Goal: Task Accomplishment & Management: Manage account settings

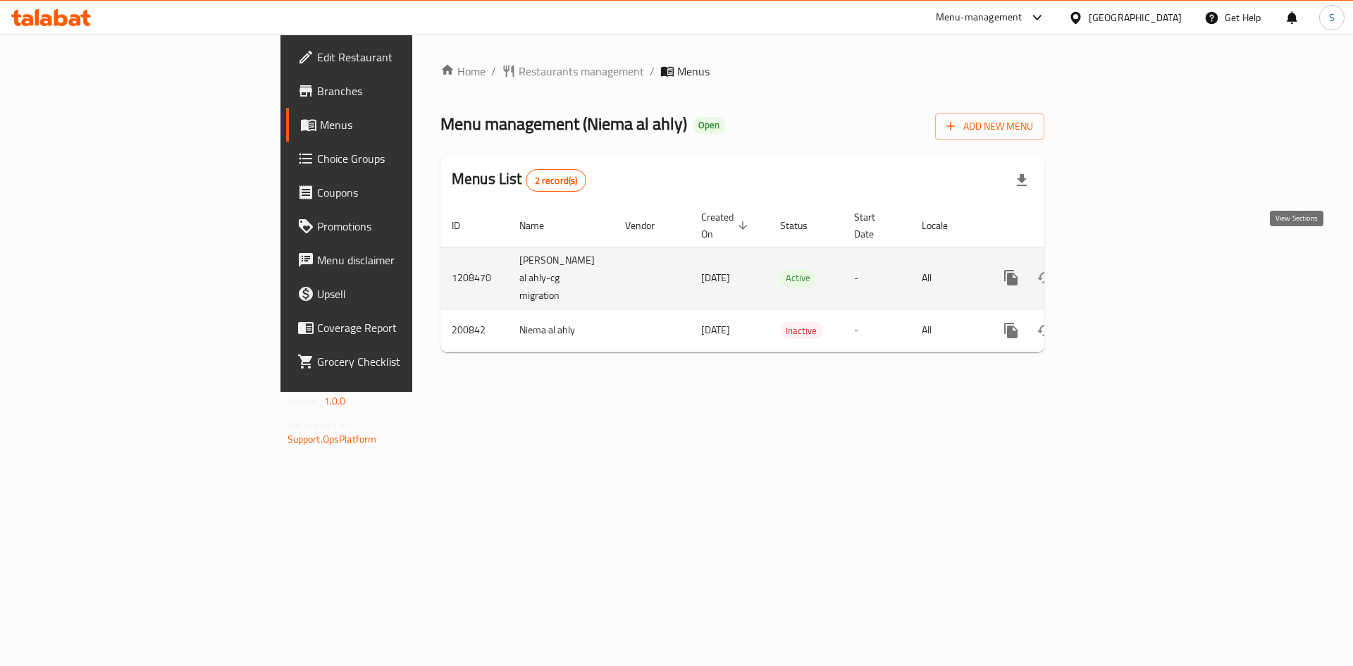
click at [1121, 269] on icon "enhanced table" at bounding box center [1112, 277] width 17 height 17
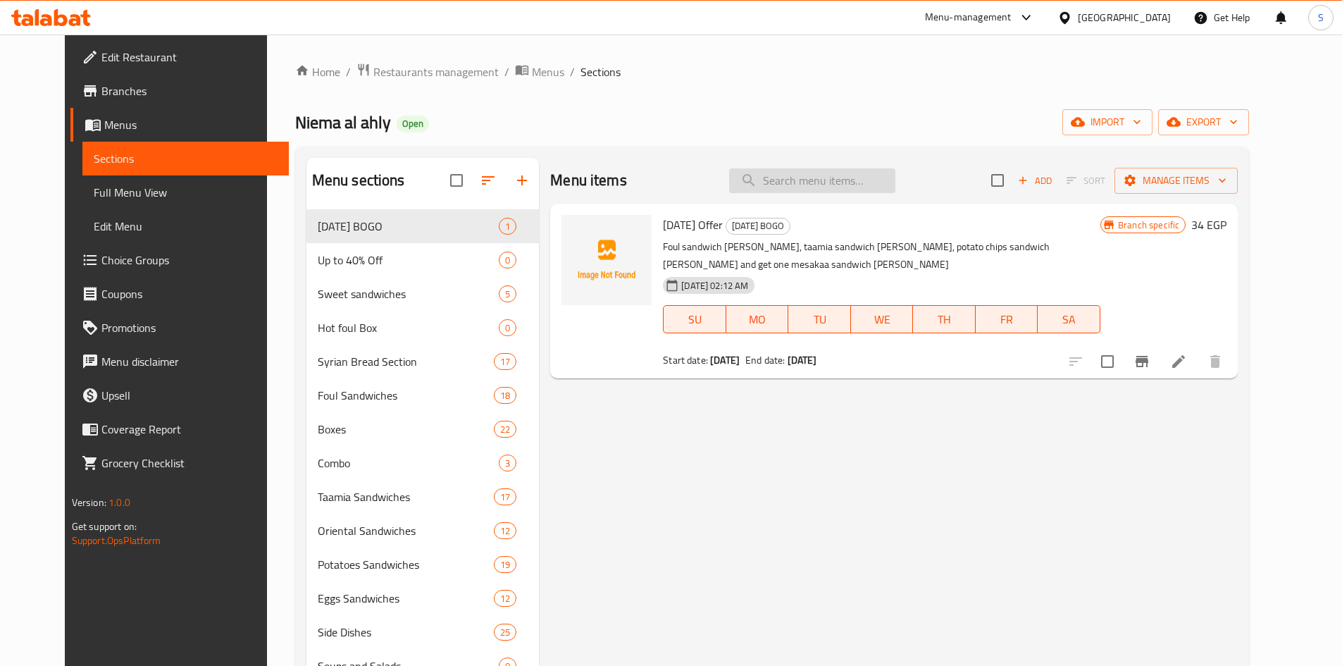
click at [815, 180] on input "search" at bounding box center [812, 180] width 166 height 25
paste input "Taamia With Eggplant Sandwich"
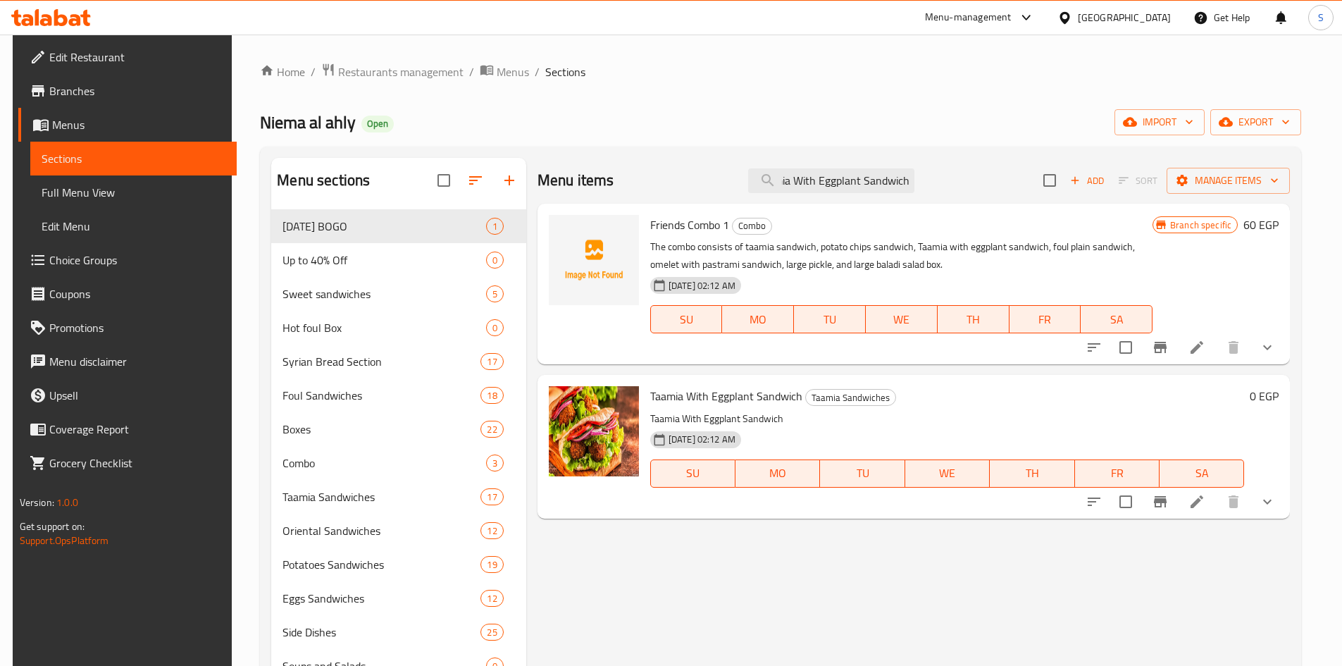
type input "Taamia With Eggplant Sandwich"
click at [1200, 492] on li at bounding box center [1196, 501] width 39 height 25
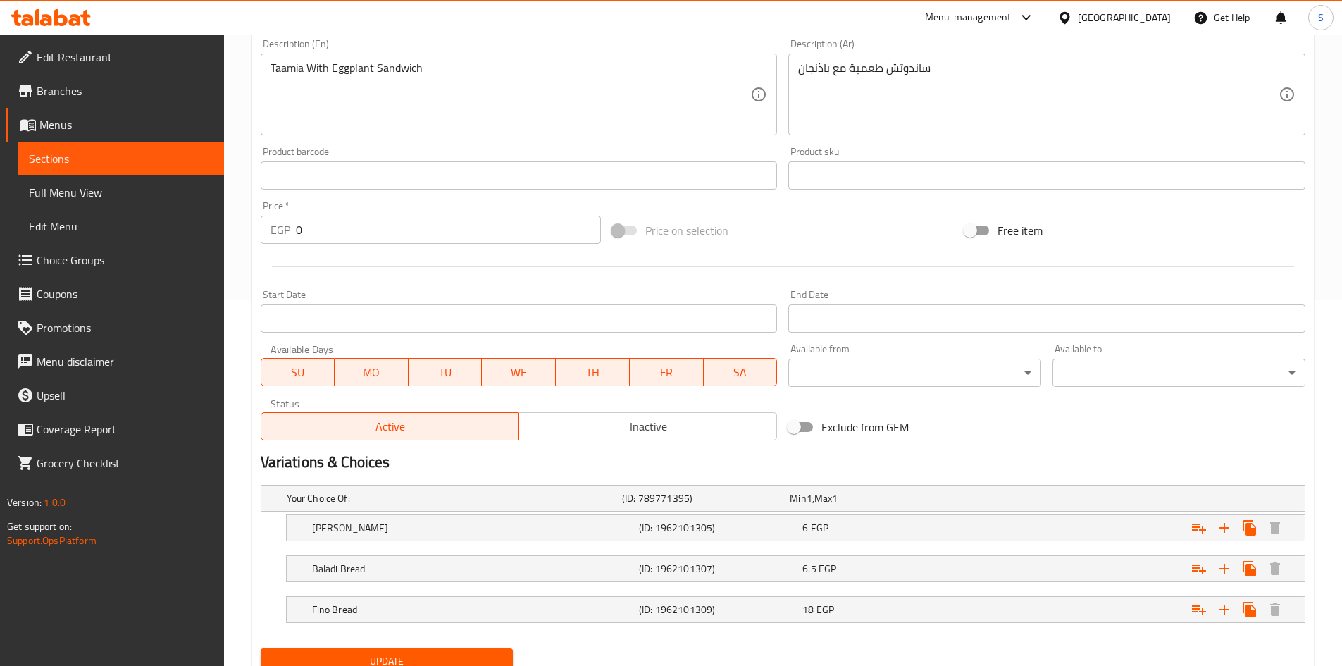
scroll to position [423, 0]
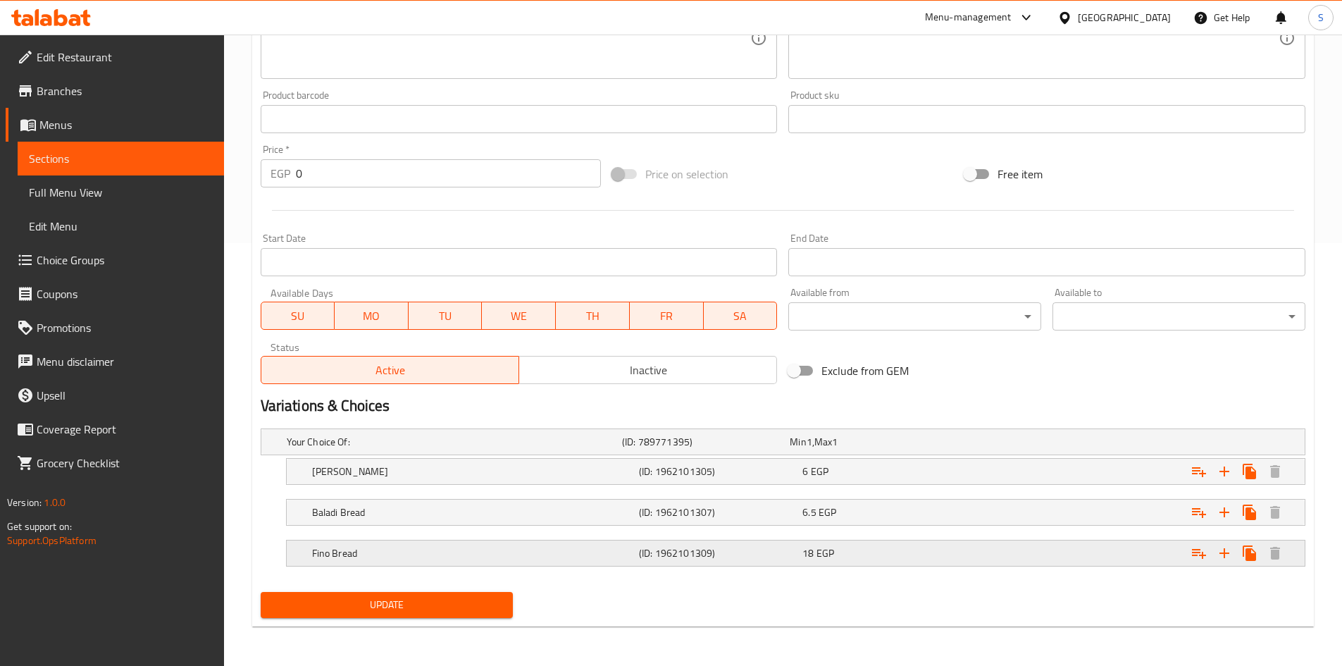
drag, startPoint x: 478, startPoint y: 539, endPoint x: 475, endPoint y: 554, distance: 15.1
click at [475, 554] on div "Fino Bread (ID: 1962101309) 18 EGP" at bounding box center [799, 552] width 981 height 31
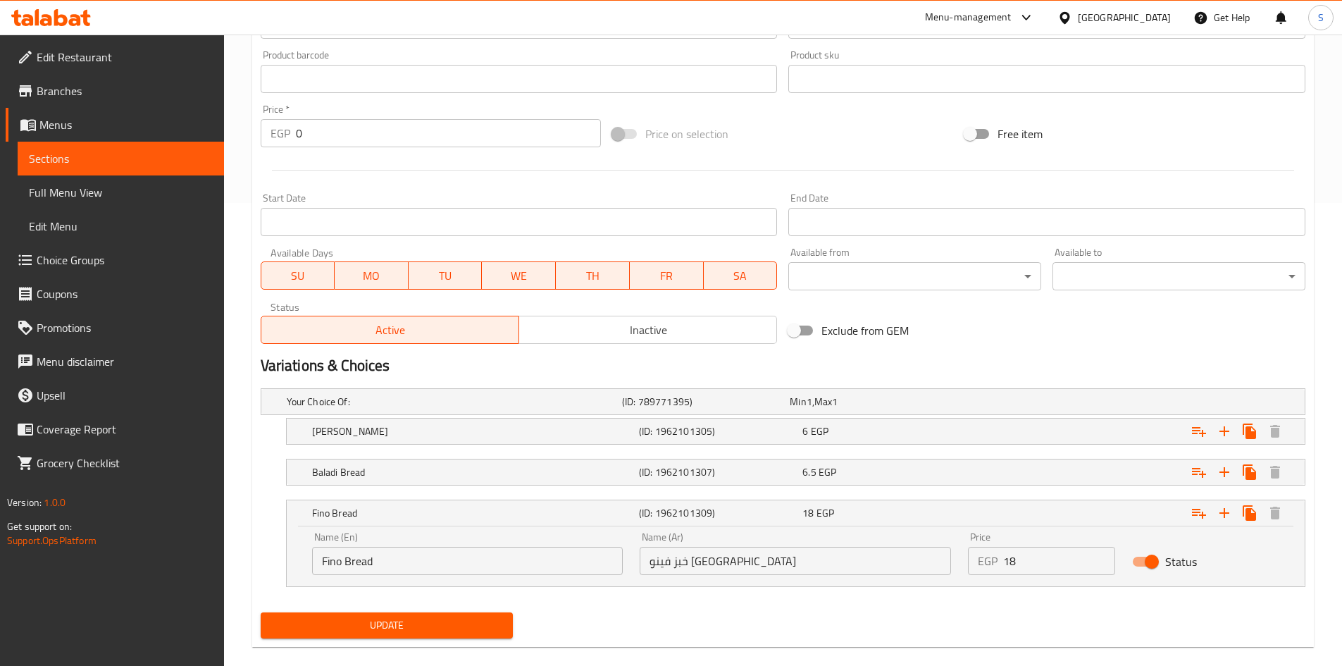
scroll to position [483, 0]
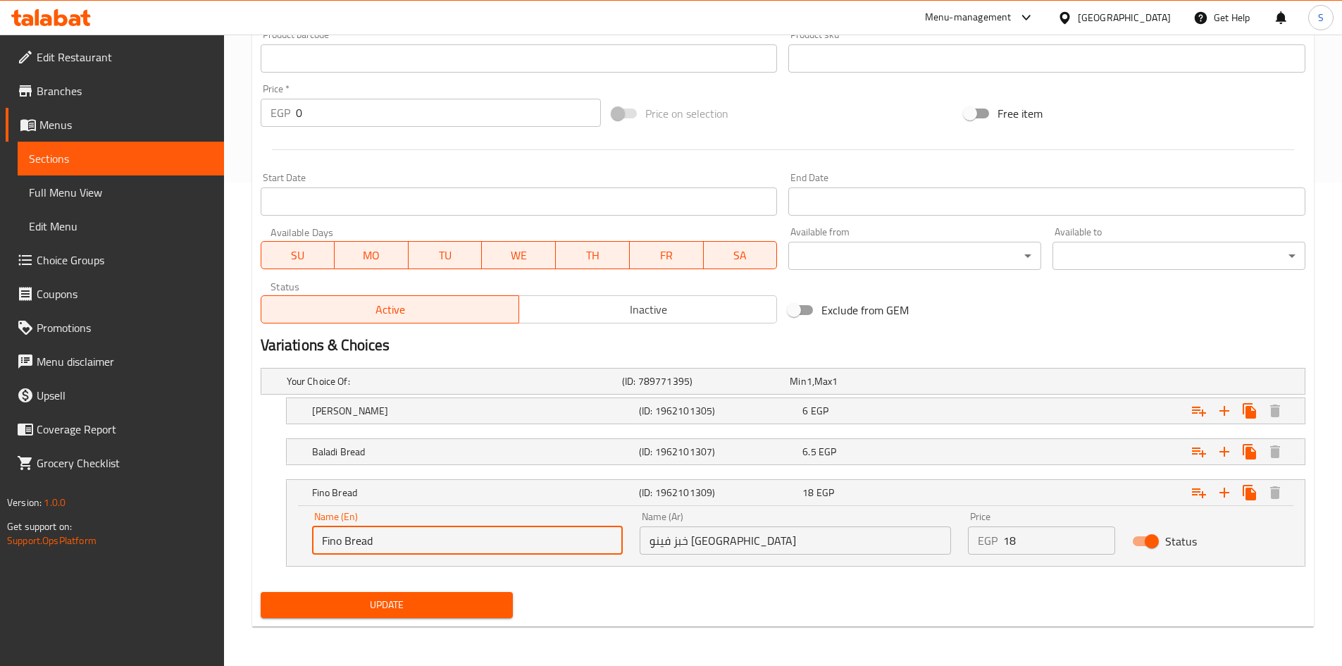
click at [320, 538] on input "Fino Bread" at bounding box center [467, 540] width 311 height 28
type input "French Fino Bread"
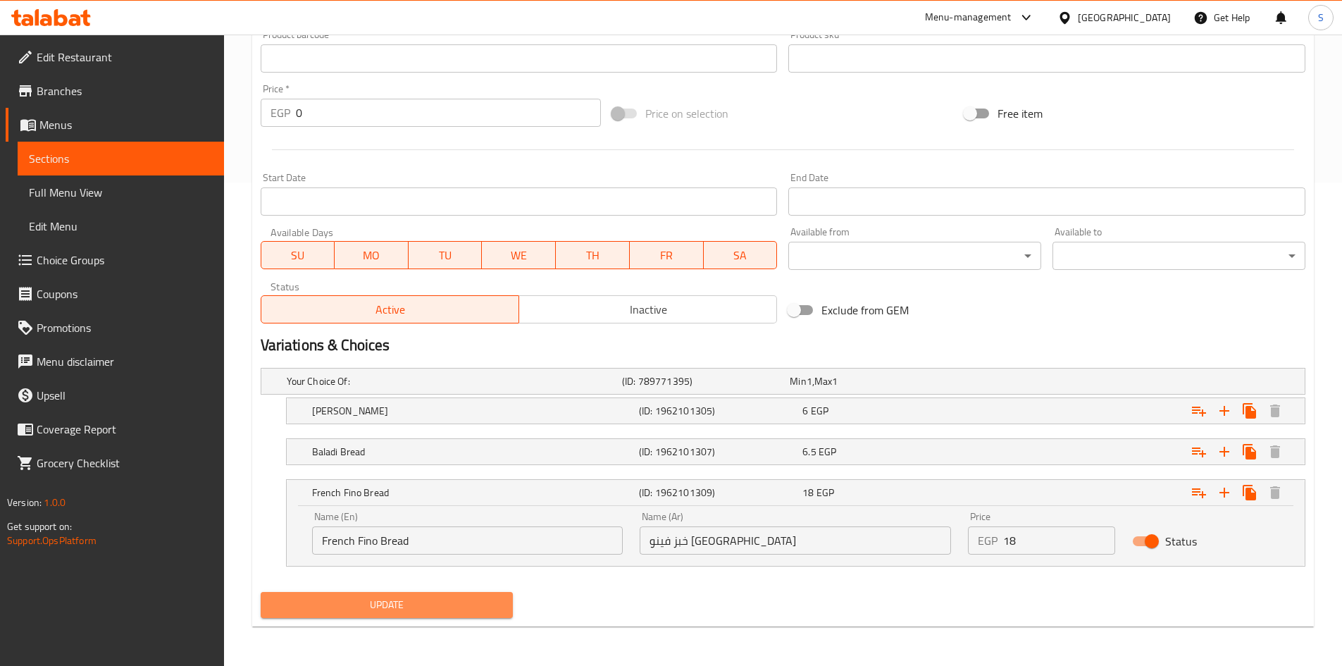
click at [421, 617] on button "Update" at bounding box center [387, 605] width 253 height 26
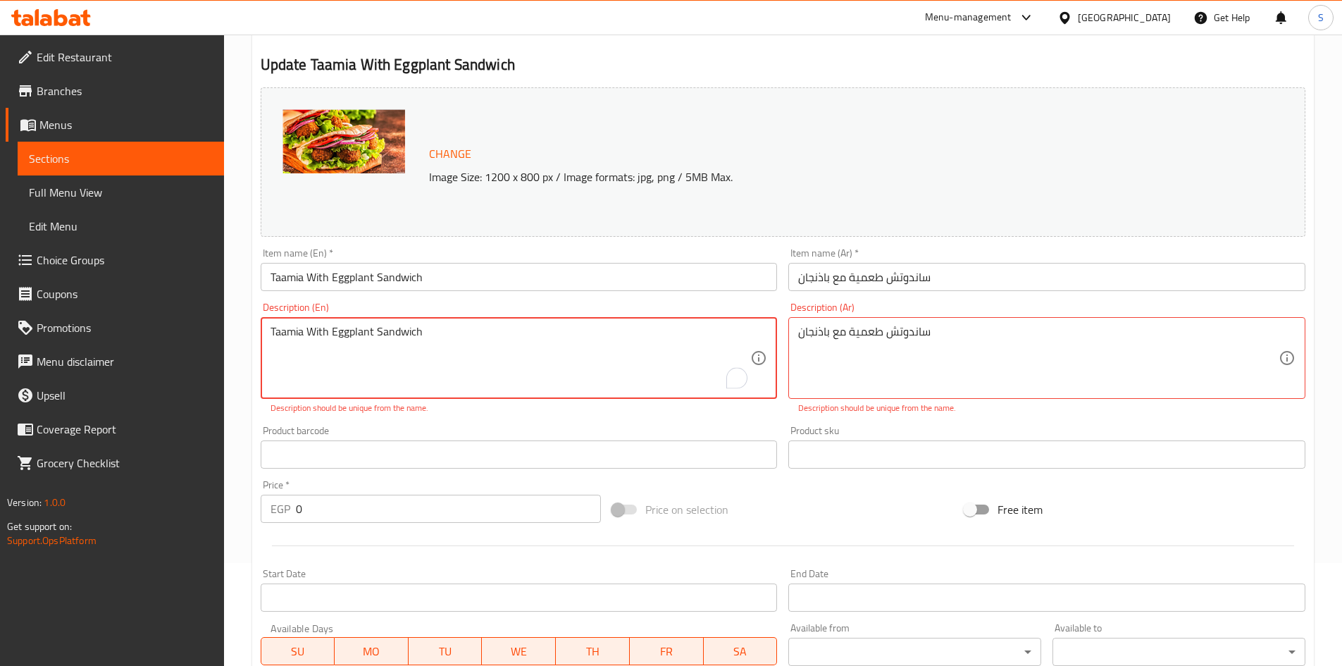
click at [491, 342] on textarea "Taamia With Eggplant Sandwich" at bounding box center [511, 358] width 480 height 67
click at [835, 319] on div "ساندوتش طعمية مع باذنجان Description (Ar)" at bounding box center [1046, 358] width 517 height 82
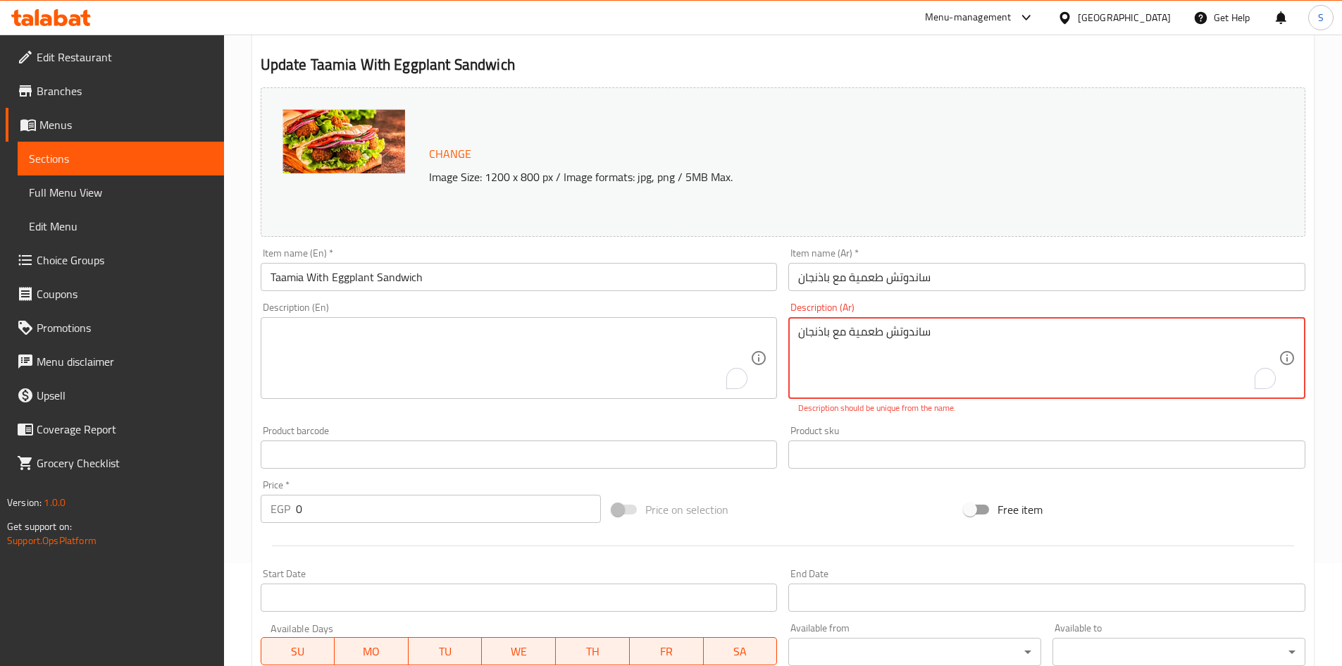
click at [835, 319] on div "ساندوتش طعمية مع باذنجان Description (Ar)" at bounding box center [1046, 358] width 517 height 82
click at [846, 329] on textarea "ساندوتش طعمية مع باذنجان" at bounding box center [1038, 358] width 480 height 67
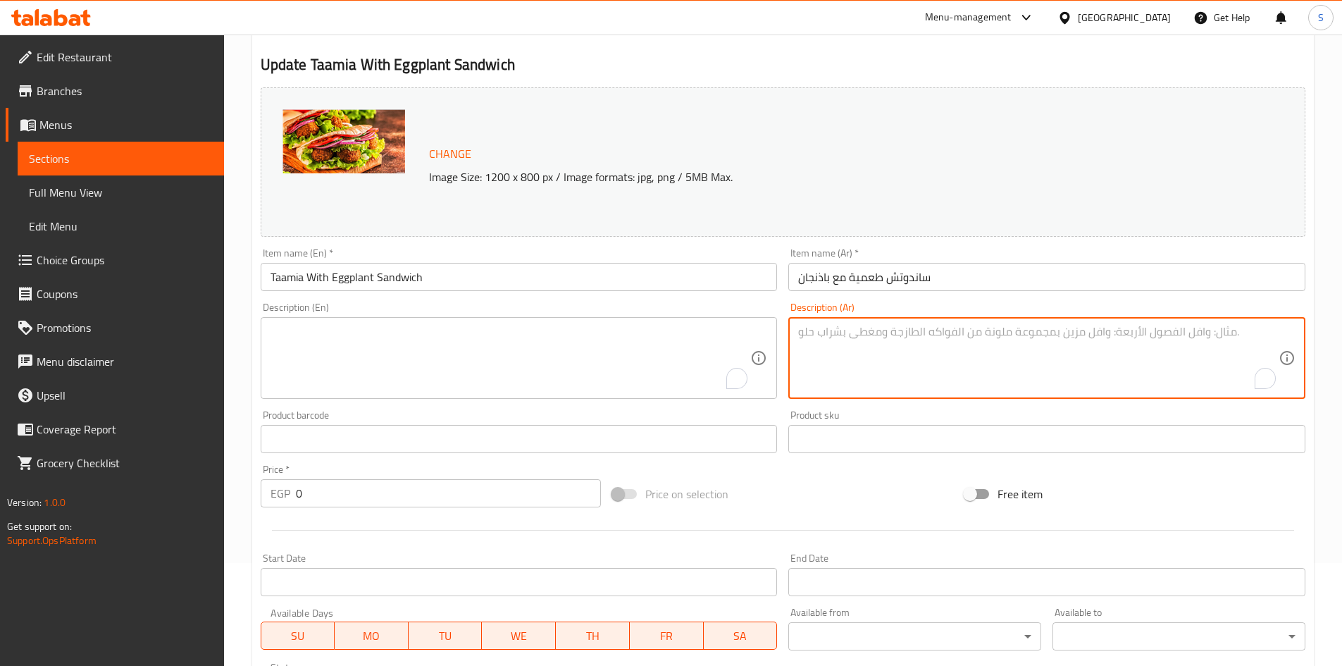
click at [876, 481] on div "Price on selection" at bounding box center [783, 494] width 352 height 38
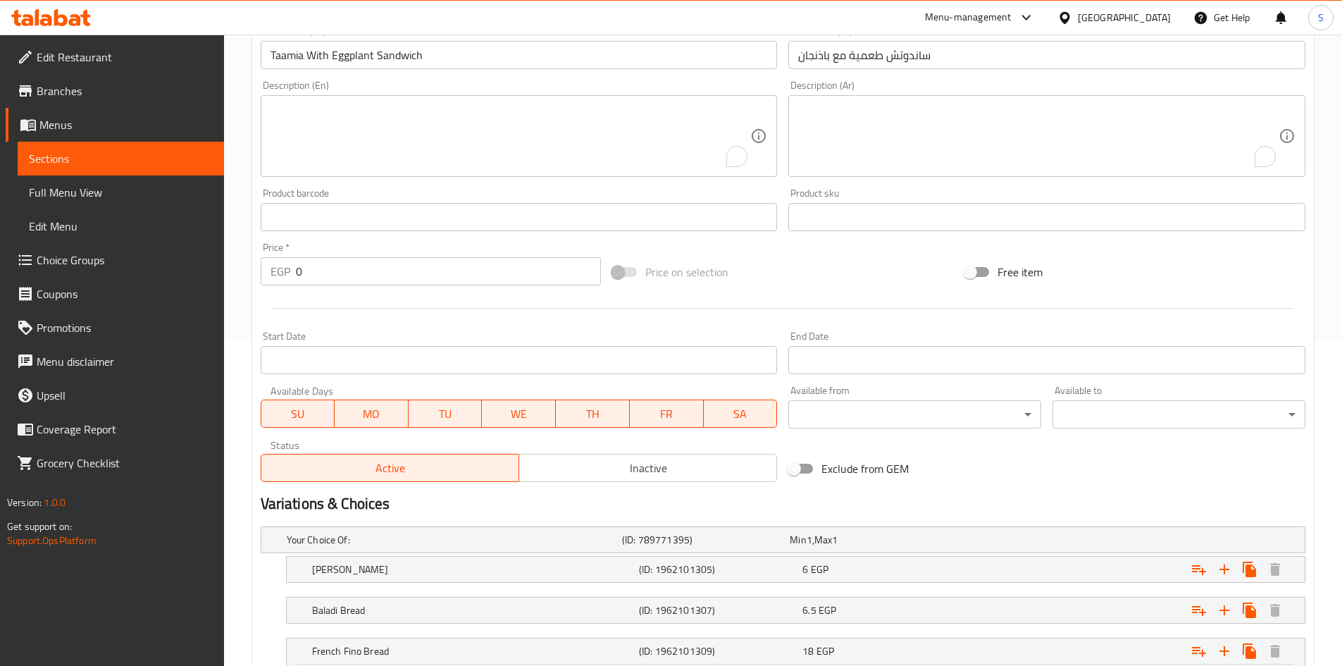
scroll to position [455, 0]
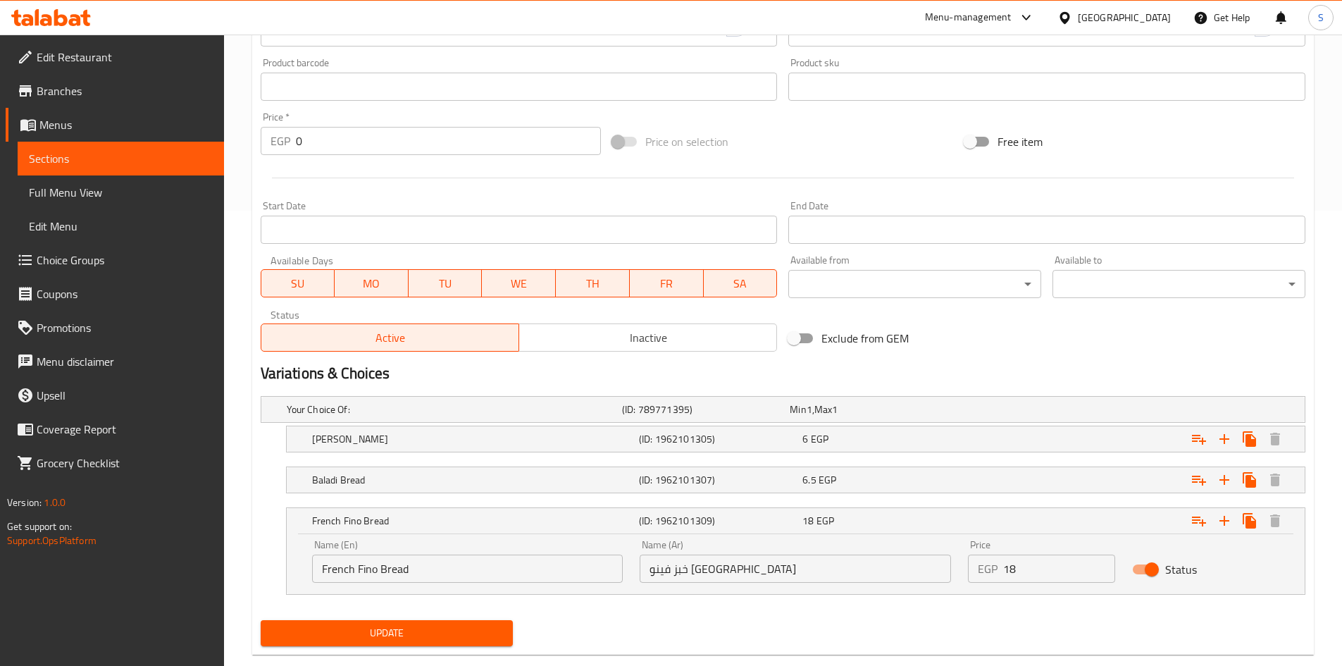
click at [350, 624] on span "Update" at bounding box center [387, 633] width 230 height 18
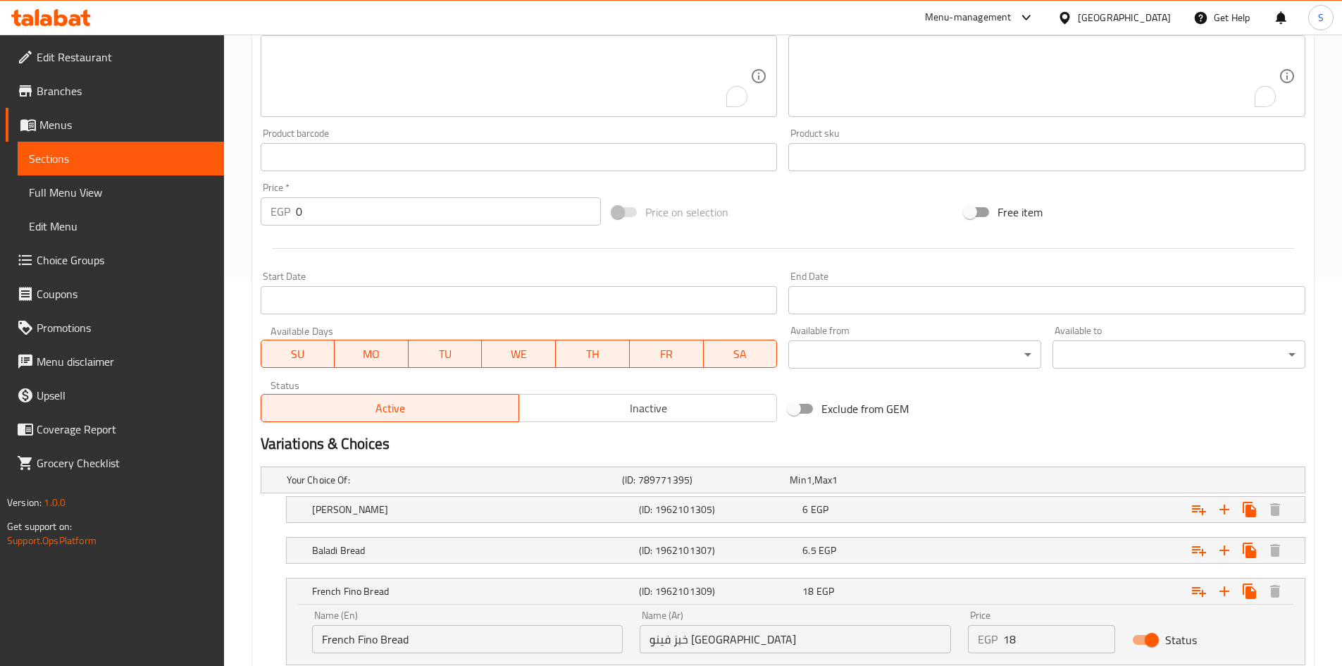
scroll to position [0, 0]
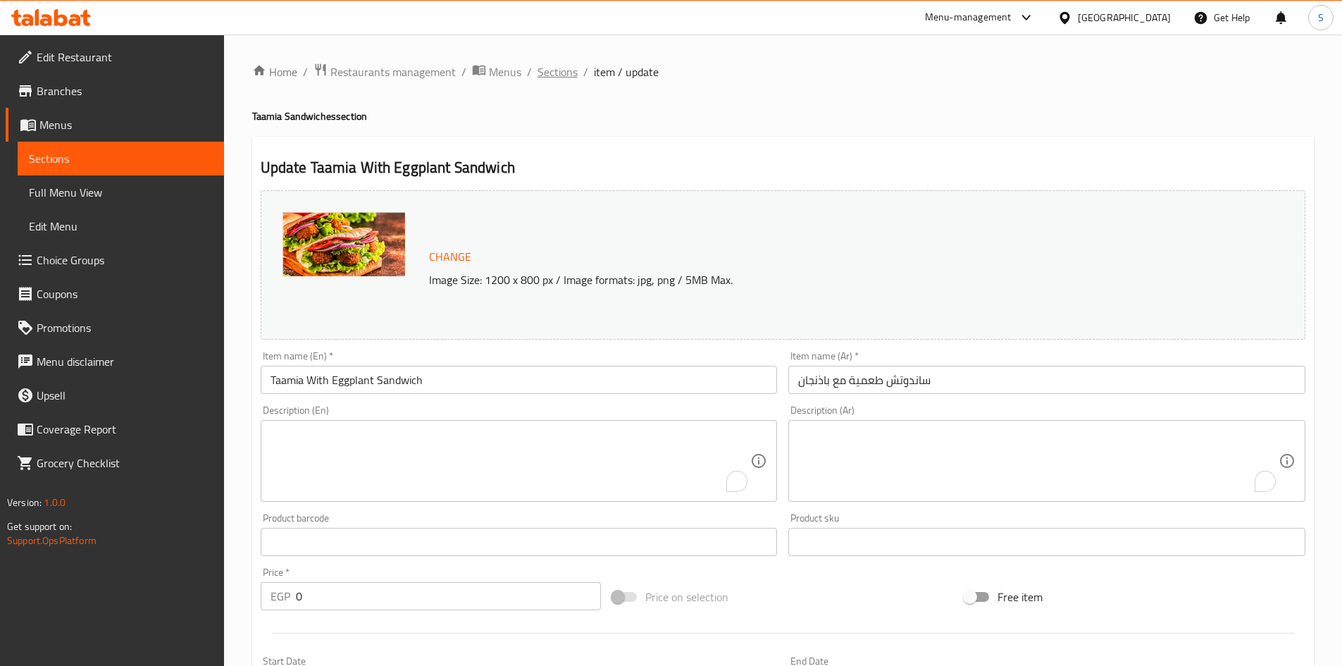
click at [554, 75] on span "Sections" at bounding box center [557, 71] width 40 height 17
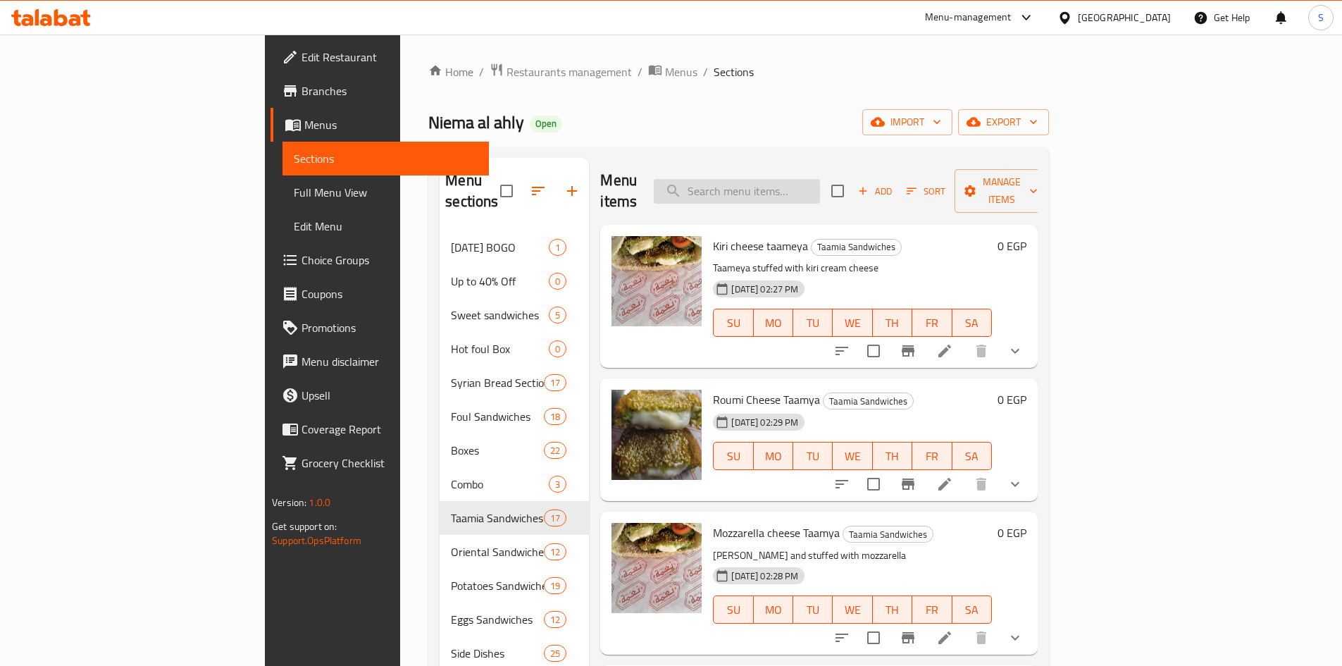
click at [820, 189] on input "search" at bounding box center [737, 191] width 166 height 25
paste input "French Fries With Eggs Sandwich"
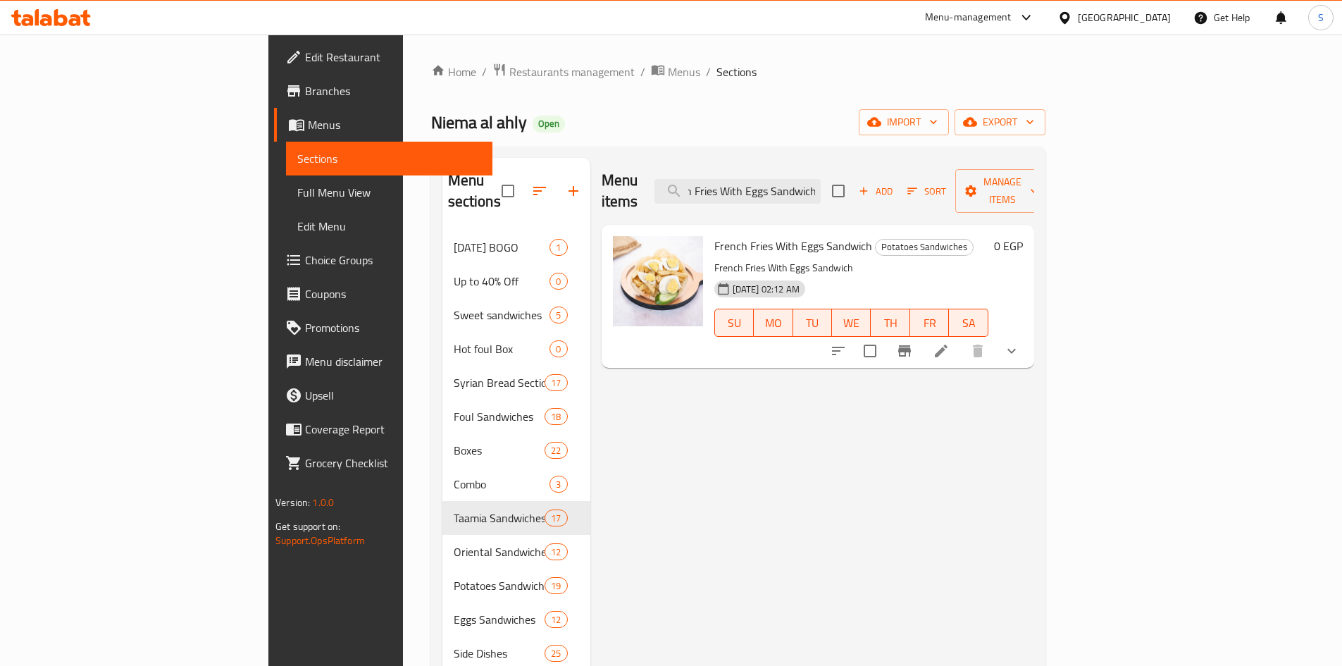
type input "French Fries With Eggs Sandwich"
click at [947, 344] on icon at bounding box center [941, 350] width 13 height 13
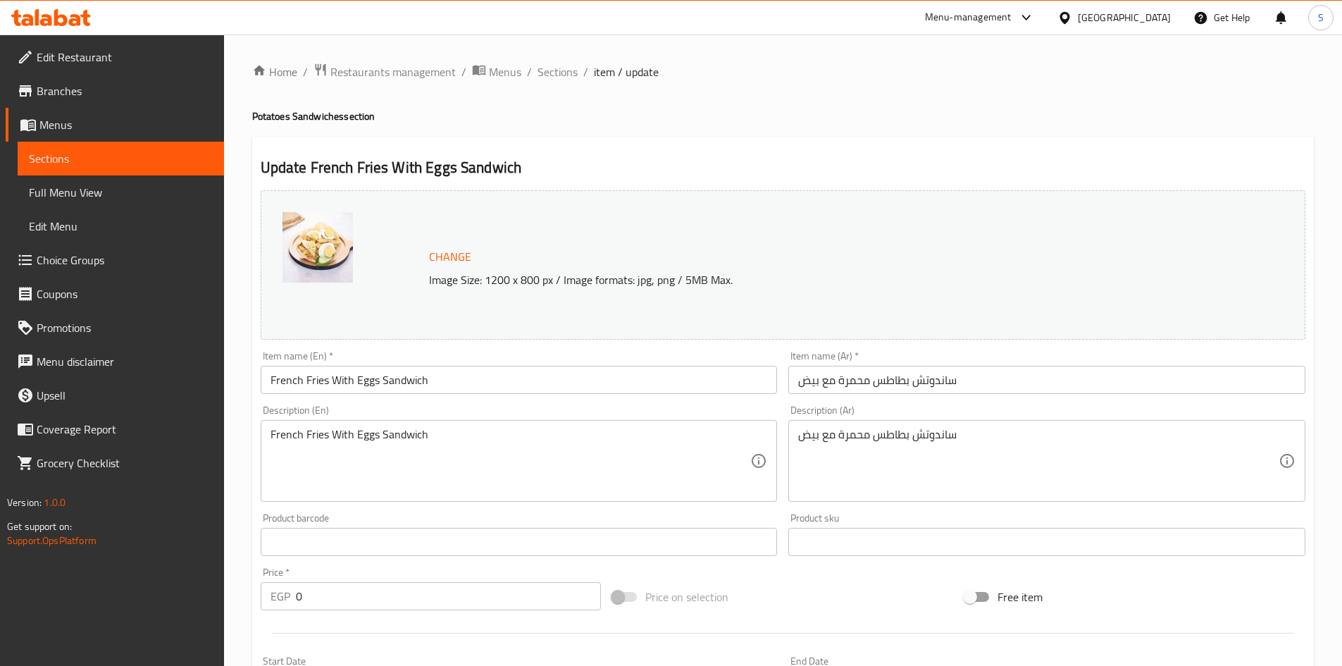
scroll to position [352, 0]
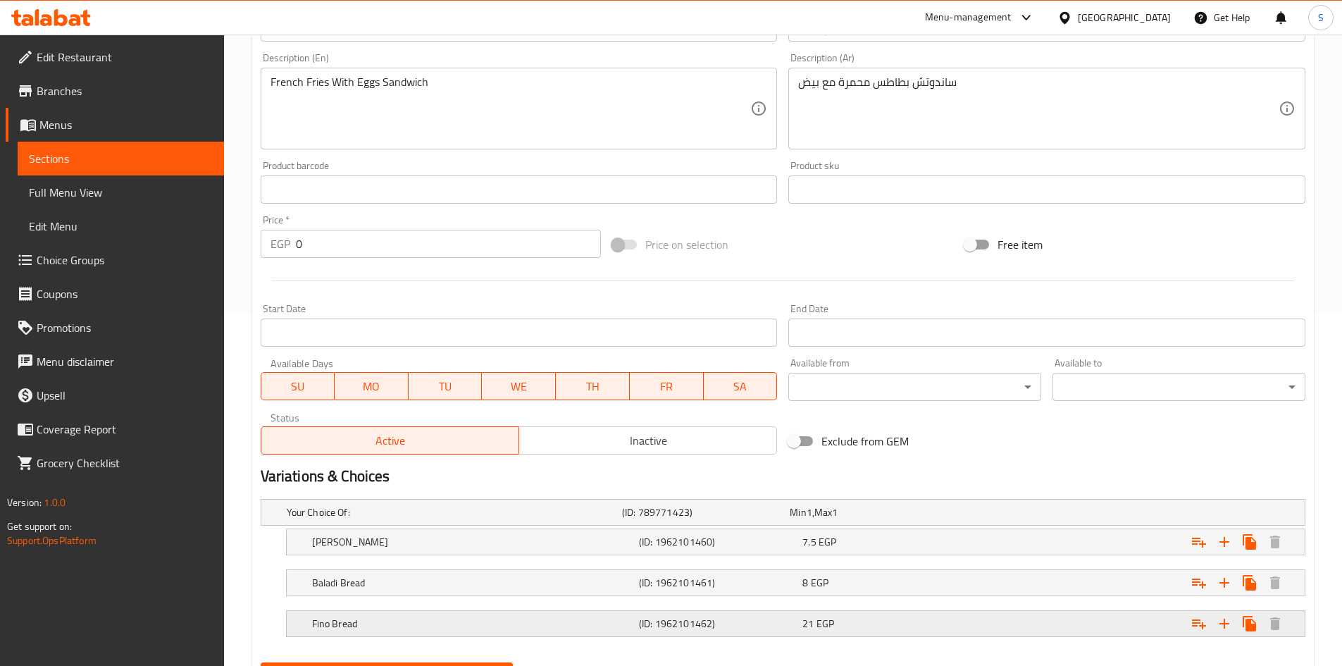
click at [506, 626] on h5 "Fino Bread" at bounding box center [472, 623] width 321 height 14
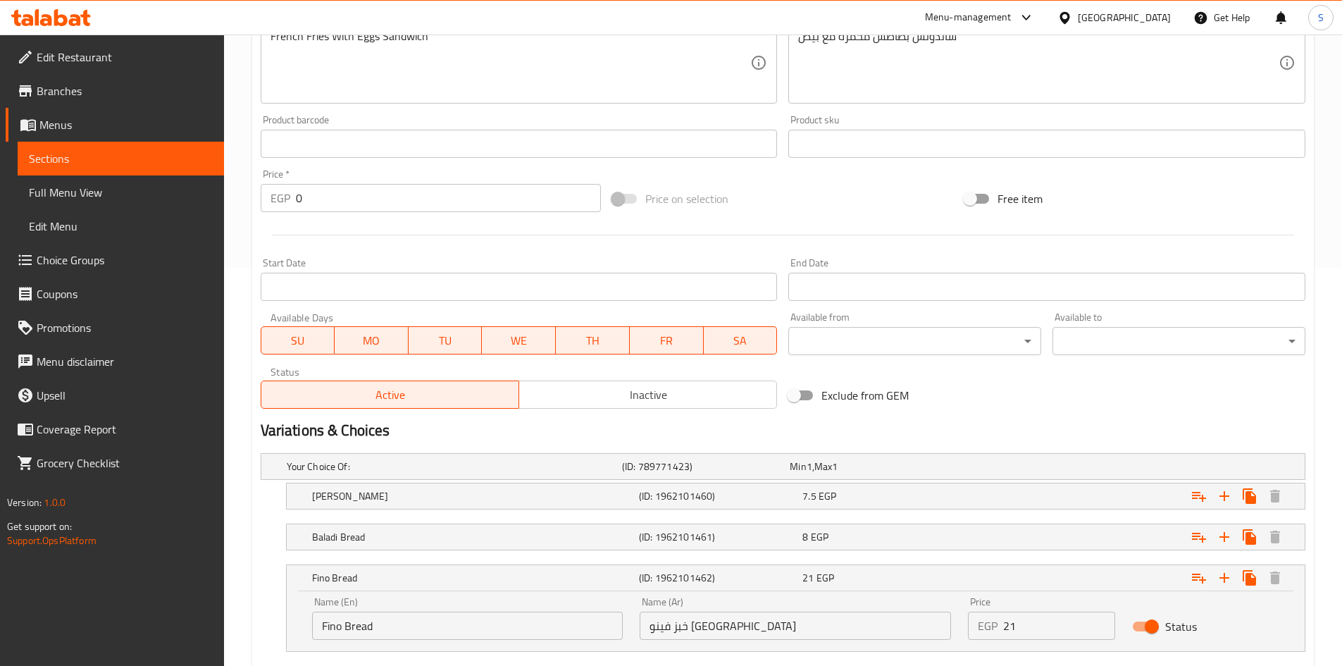
scroll to position [423, 0]
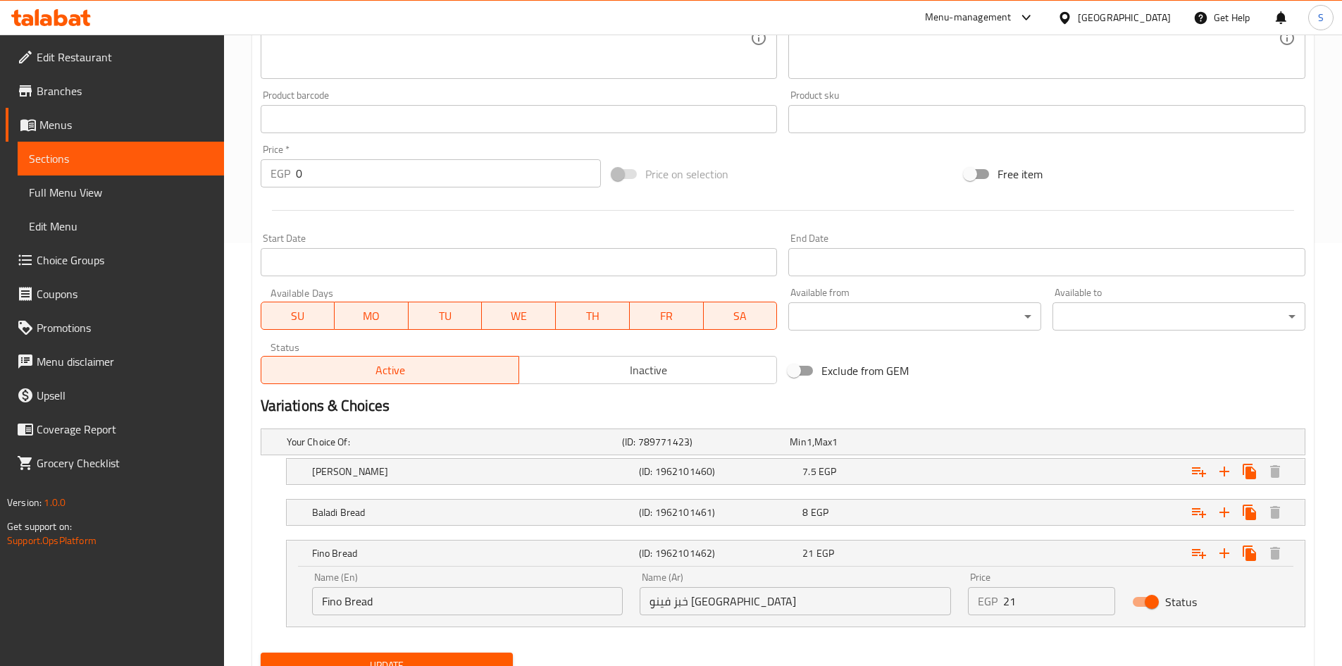
click at [325, 600] on input "Fino Bread" at bounding box center [467, 601] width 311 height 28
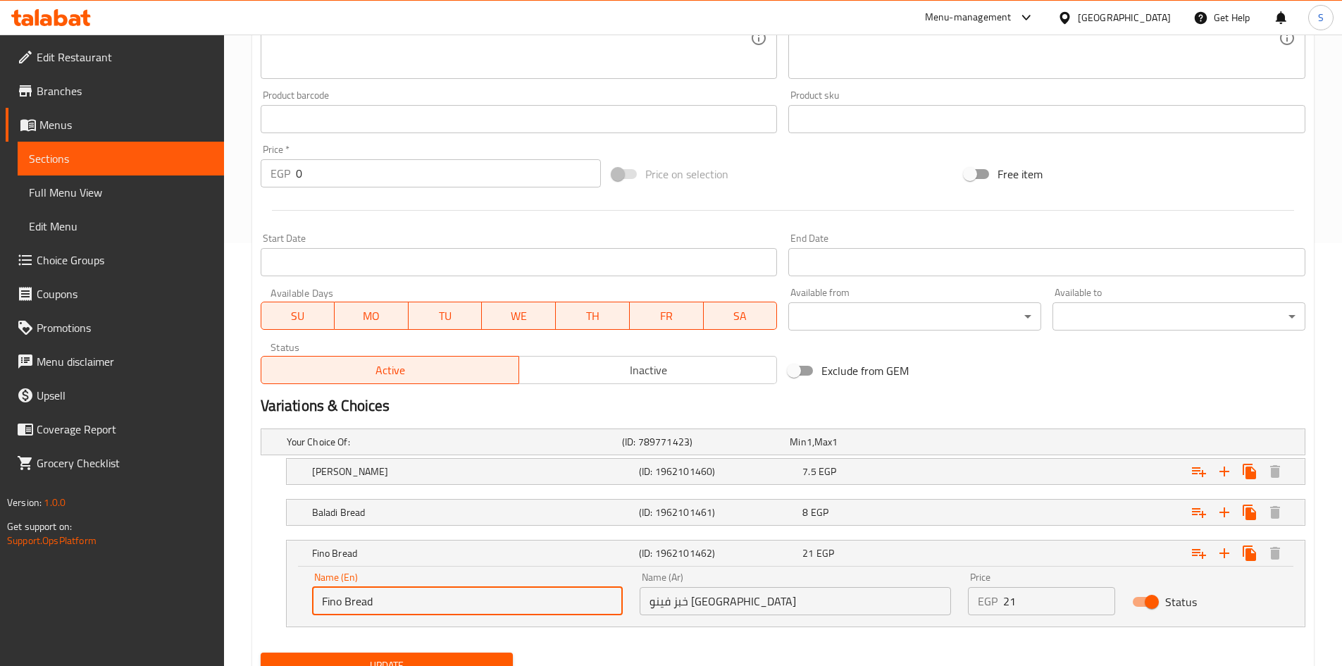
click at [321, 602] on input "Fino Bread" at bounding box center [467, 601] width 311 height 28
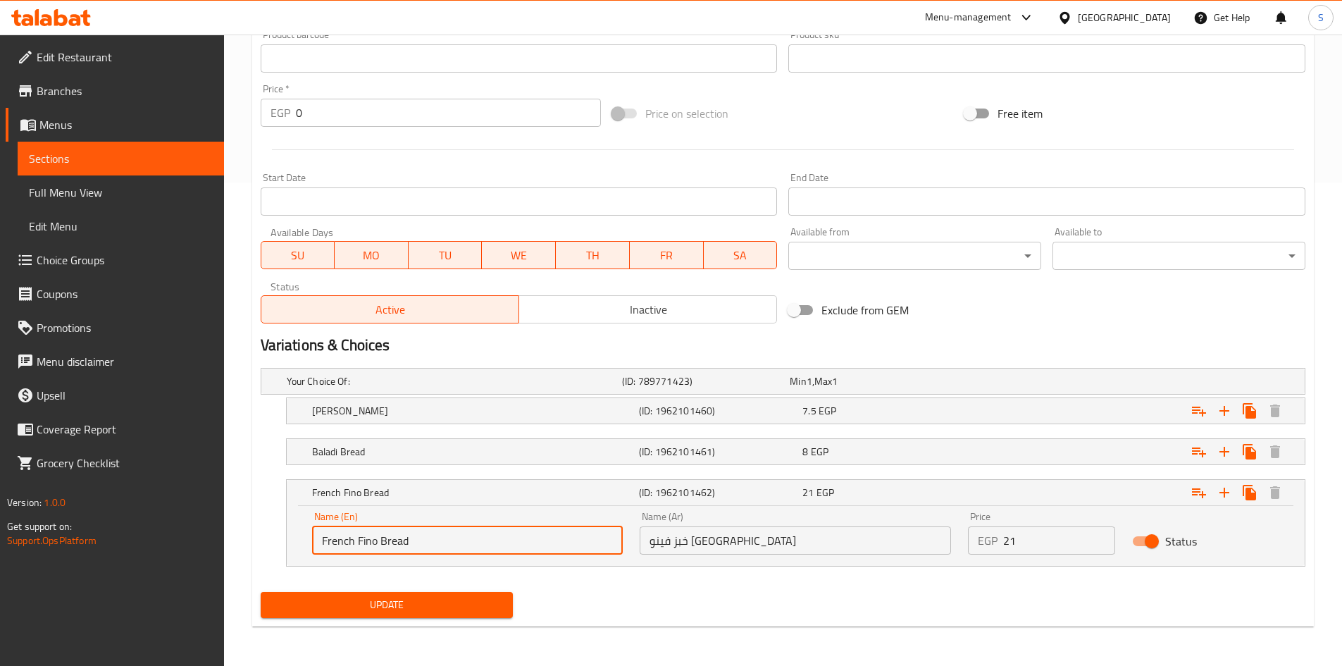
type input "French Fino Bread"
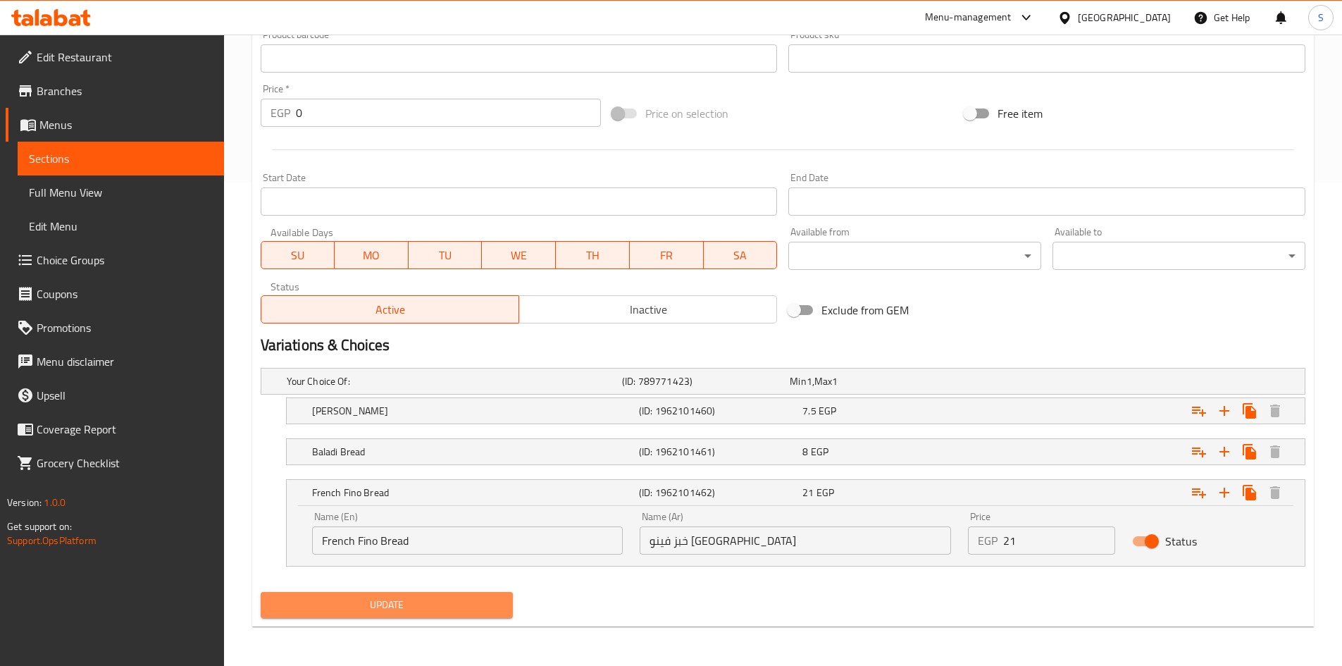
click at [411, 608] on span "Update" at bounding box center [387, 605] width 230 height 18
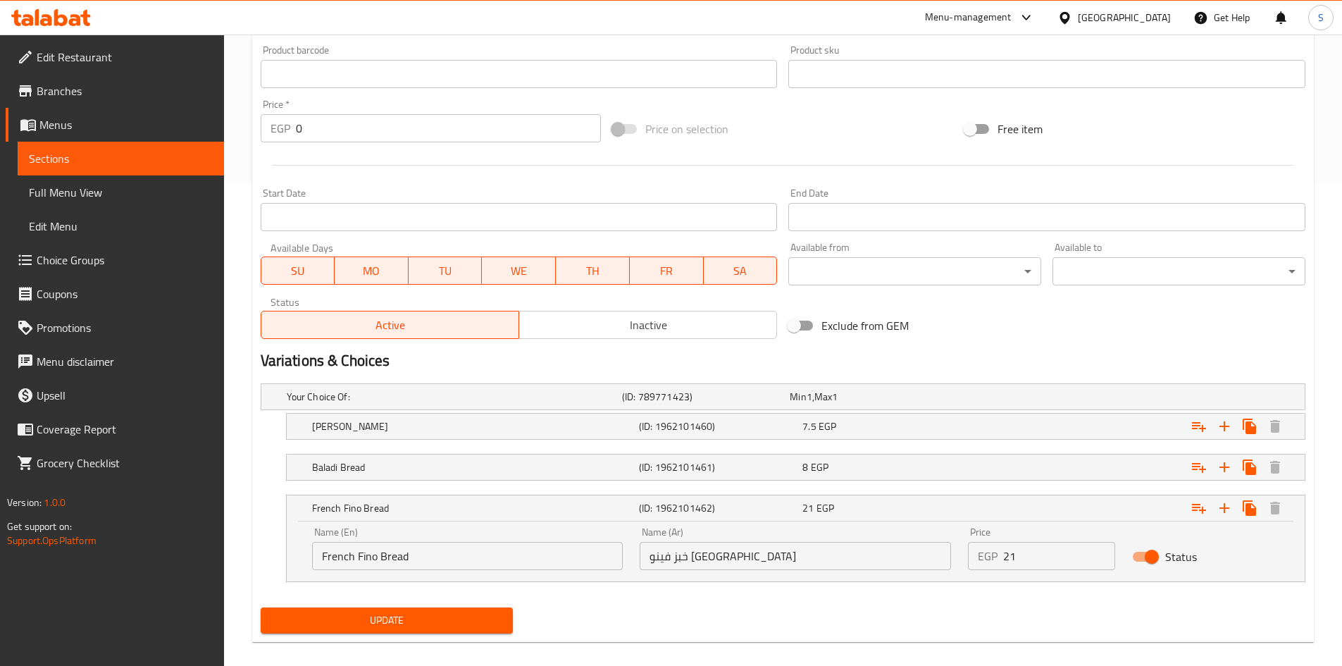
scroll to position [103, 0]
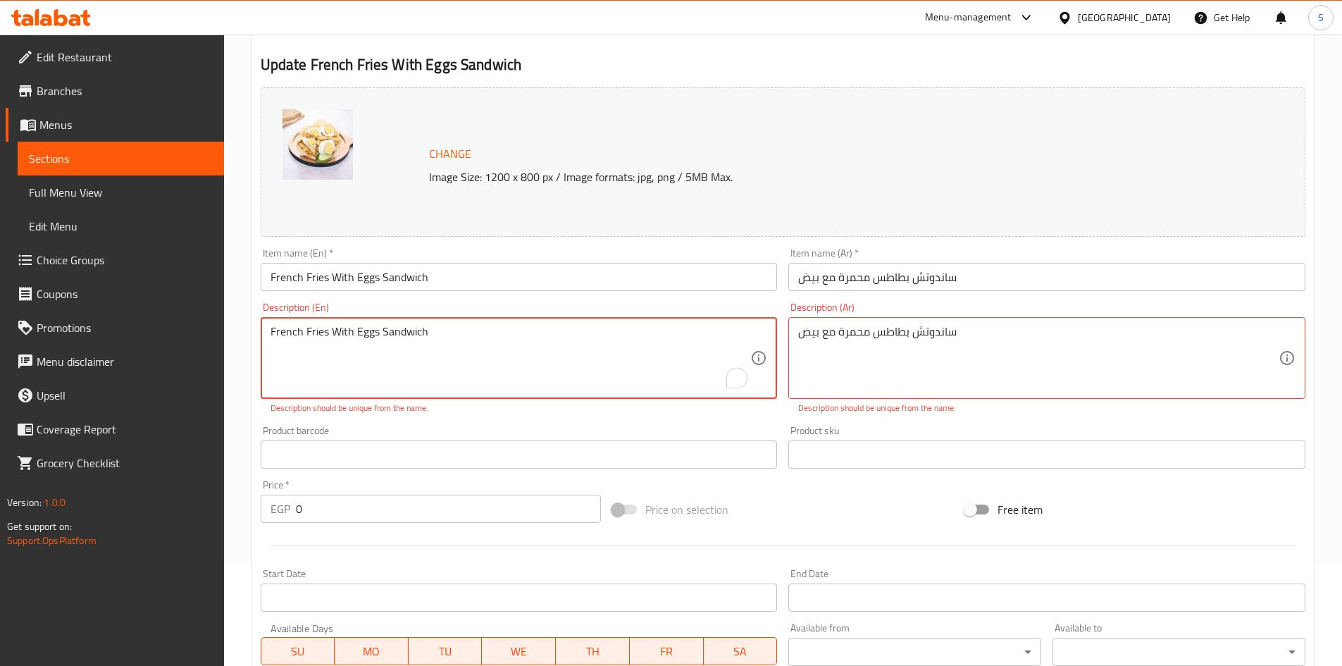
click at [606, 347] on textarea "French Fries With Eggs Sandwich" at bounding box center [511, 358] width 480 height 67
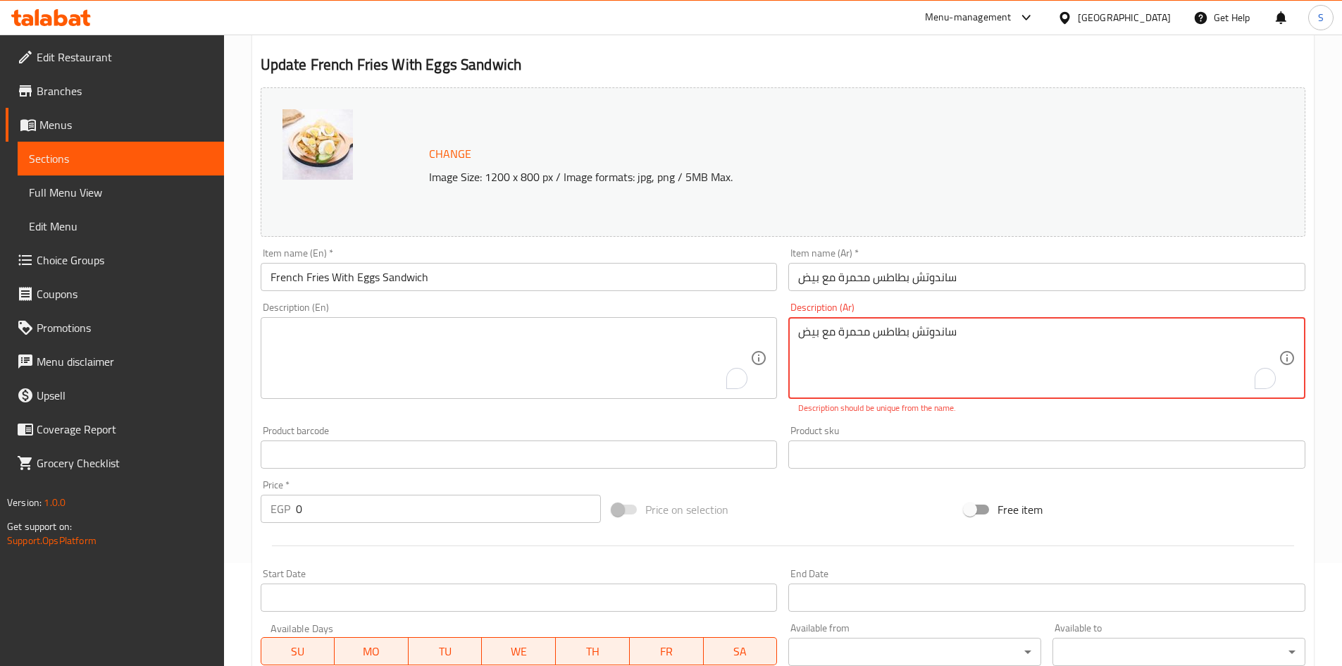
click at [924, 339] on textarea "ساندوتش بطاطس محمرة مع بيض" at bounding box center [1038, 358] width 480 height 67
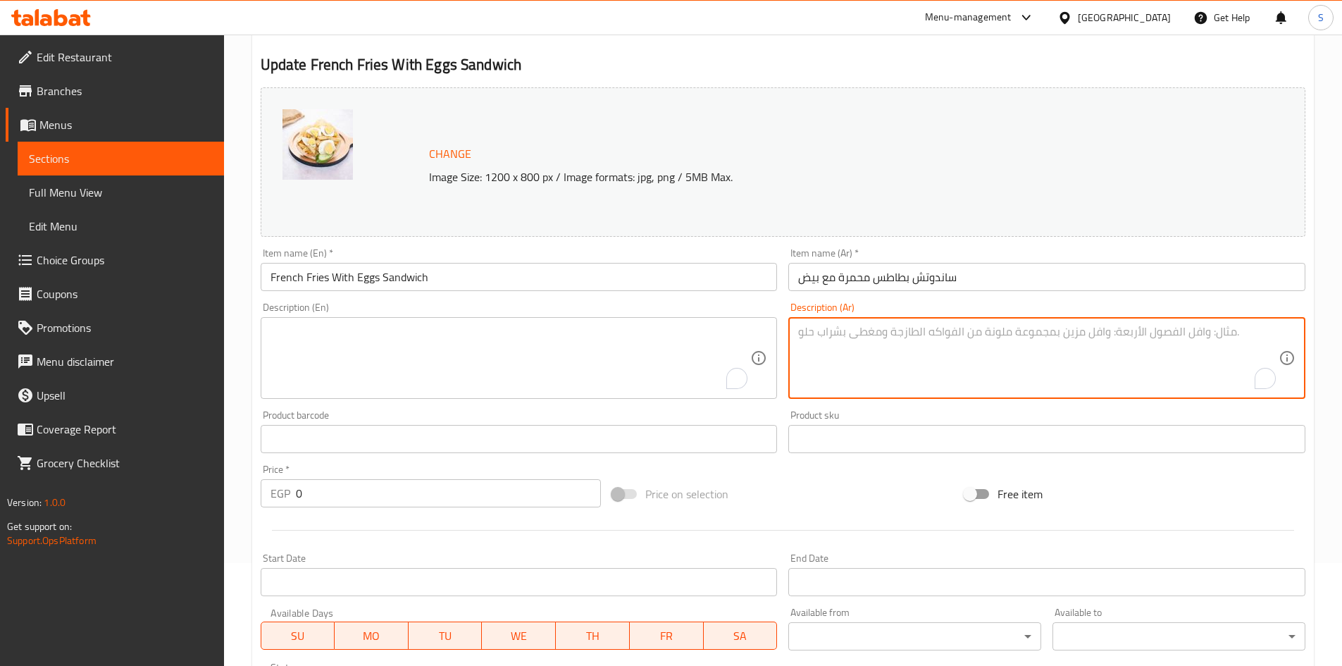
click at [888, 508] on div "Price on selection" at bounding box center [783, 494] width 352 height 38
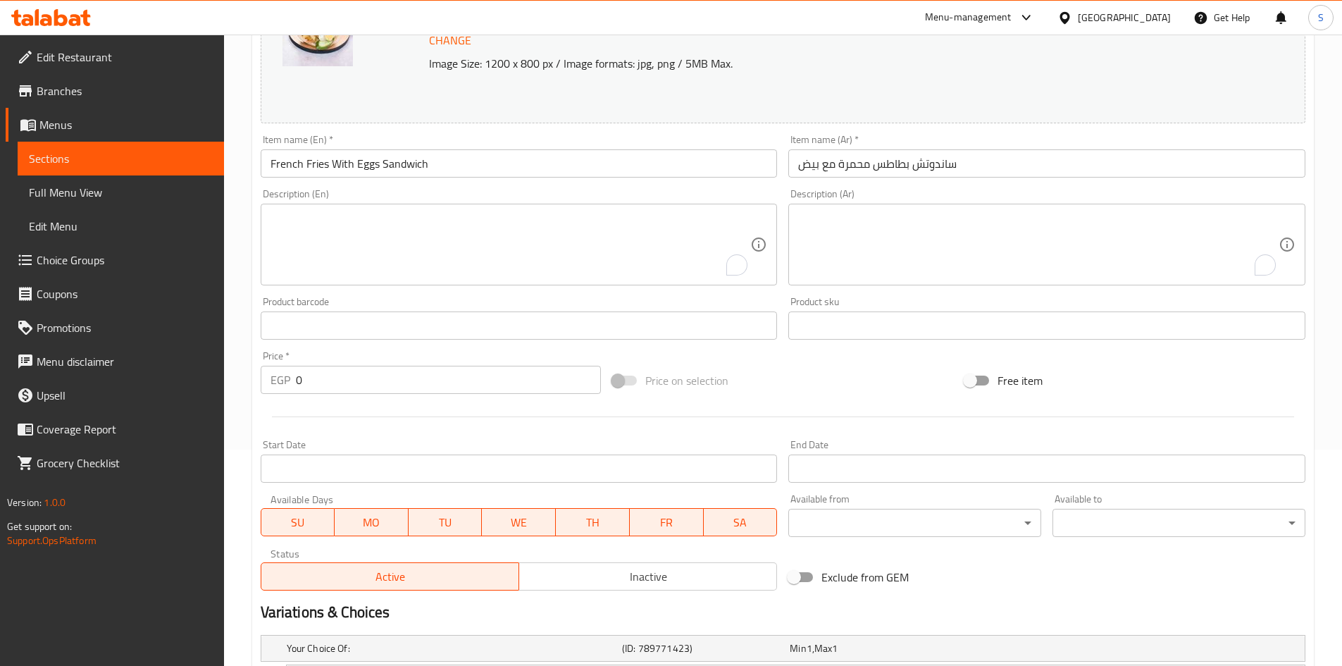
scroll to position [455, 0]
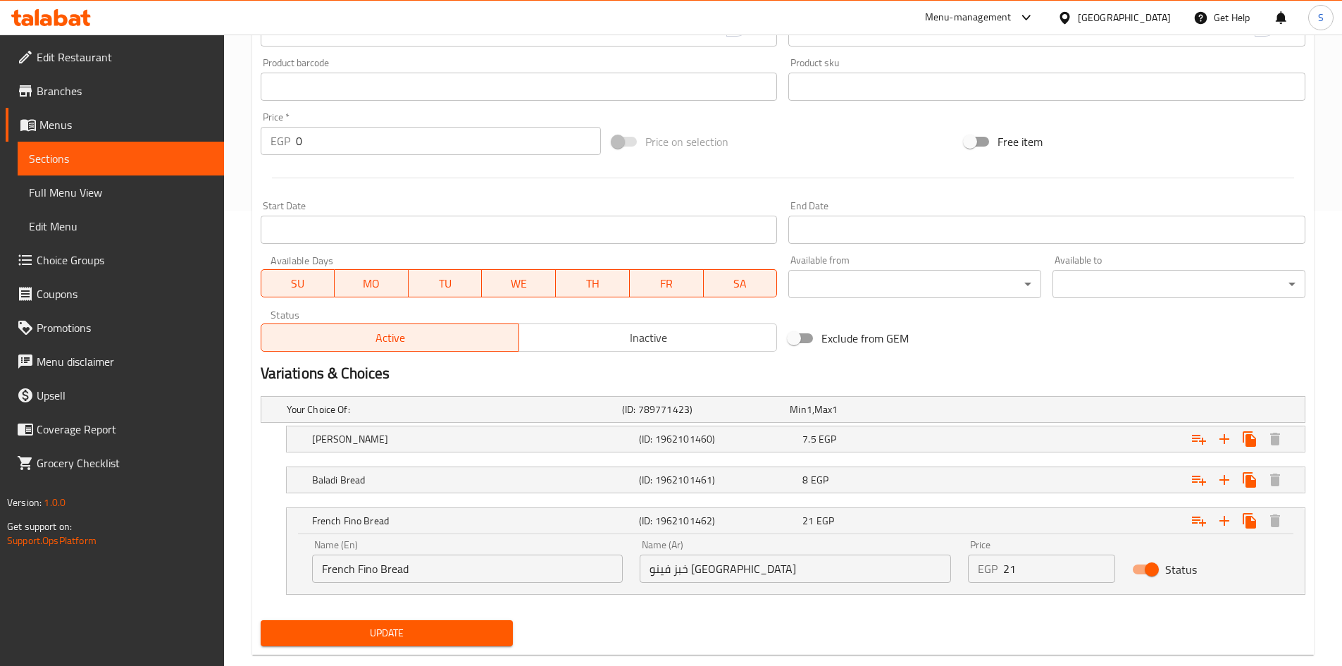
click at [418, 632] on span "Update" at bounding box center [387, 633] width 230 height 18
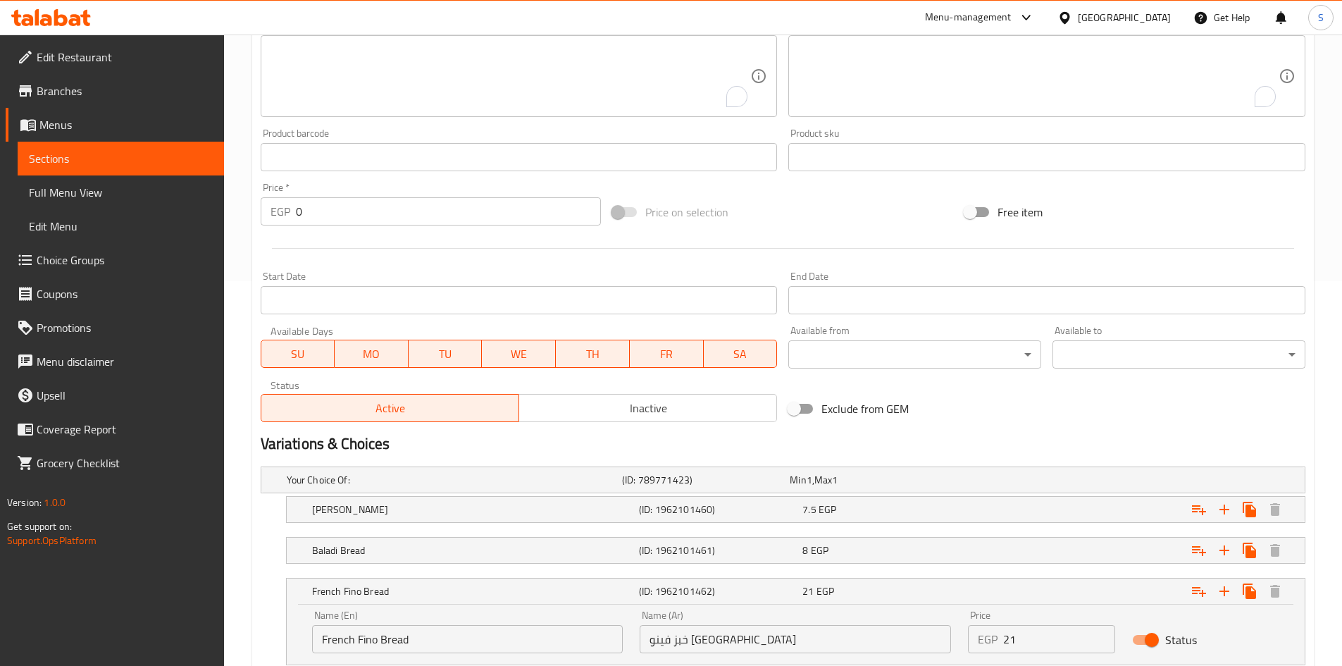
scroll to position [0, 0]
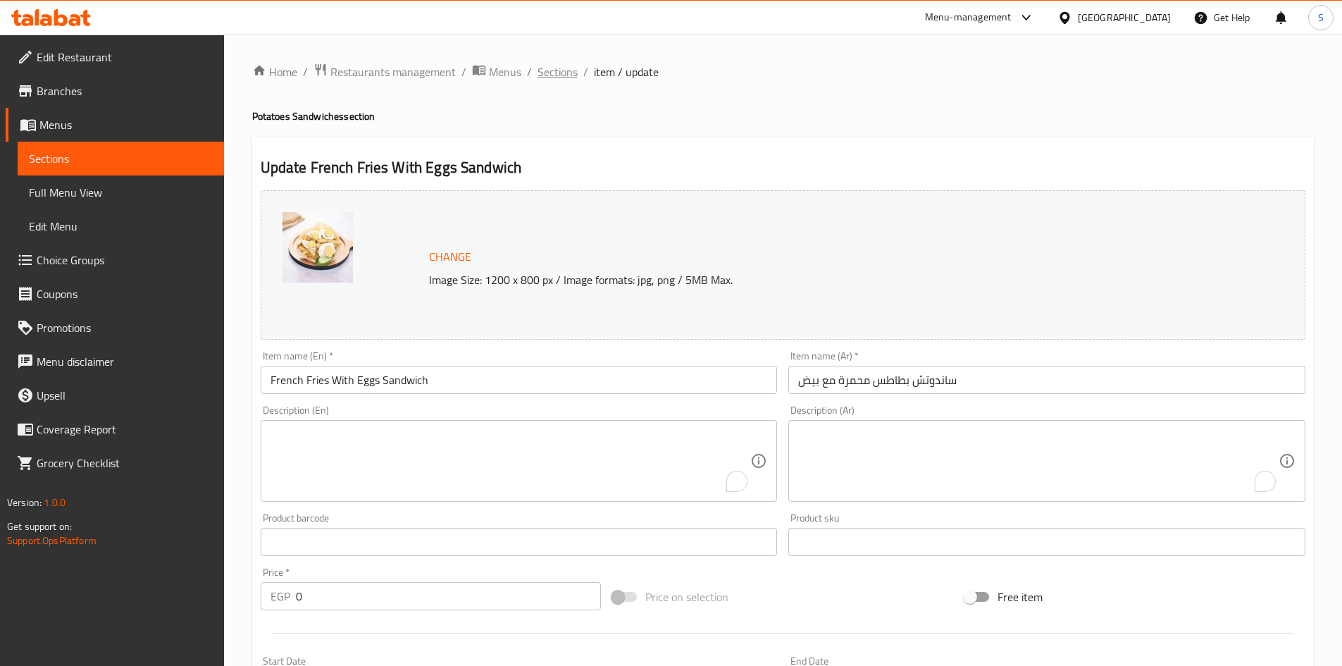
click at [546, 69] on span "Sections" at bounding box center [557, 71] width 40 height 17
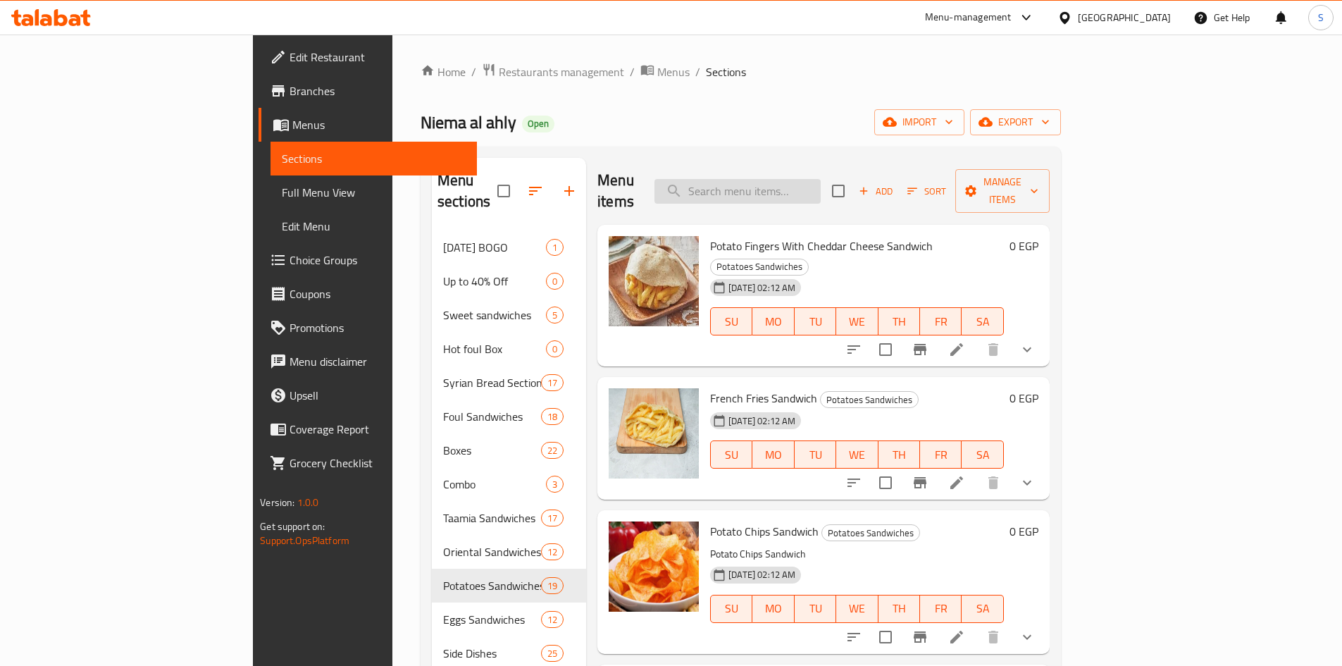
click at [821, 185] on input "search" at bounding box center [737, 191] width 166 height 25
paste input "French Fries With Ketchup And Mayonnaise Sandwich"
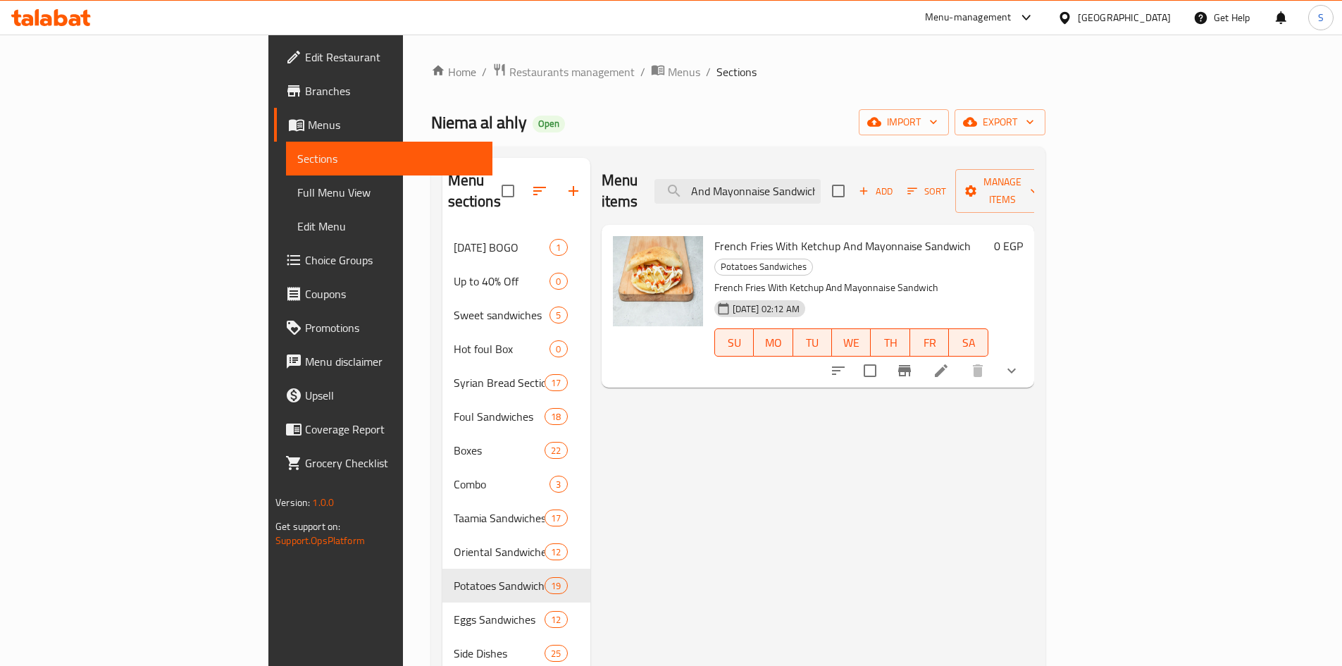
type input "French Fries With Ketchup And Mayonnaise Sandwich"
click at [950, 362] on icon at bounding box center [941, 370] width 17 height 17
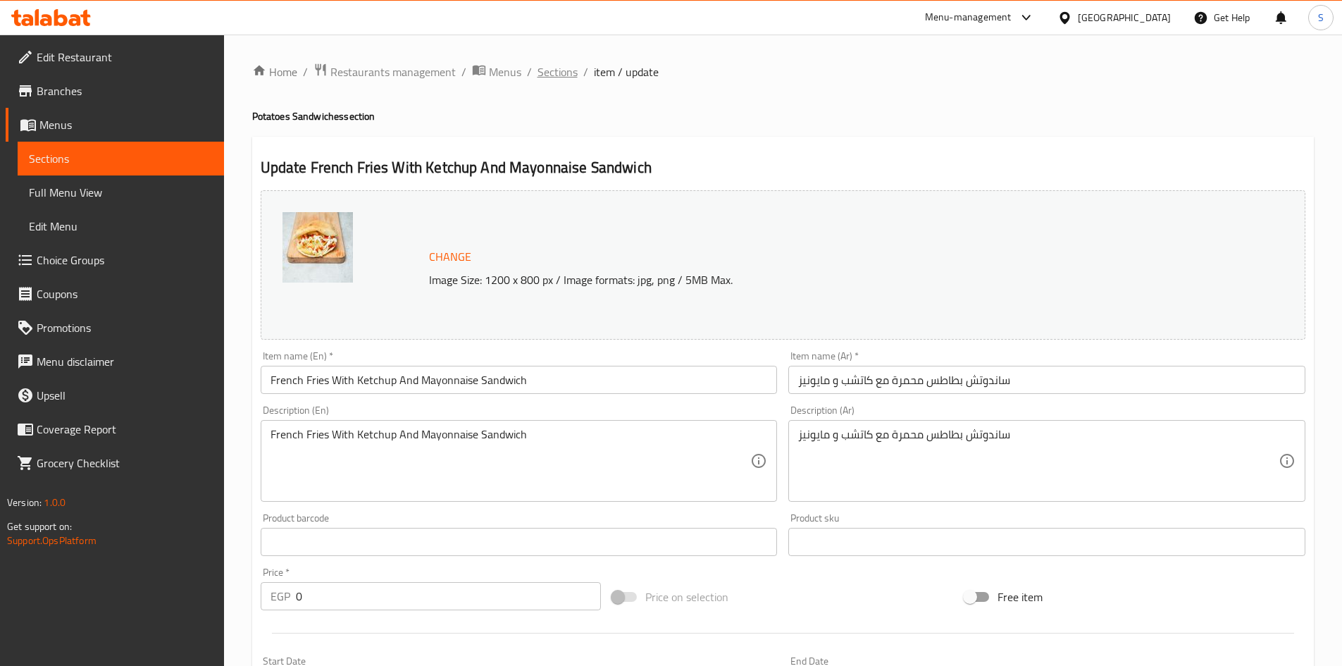
click at [541, 72] on span "Sections" at bounding box center [557, 71] width 40 height 17
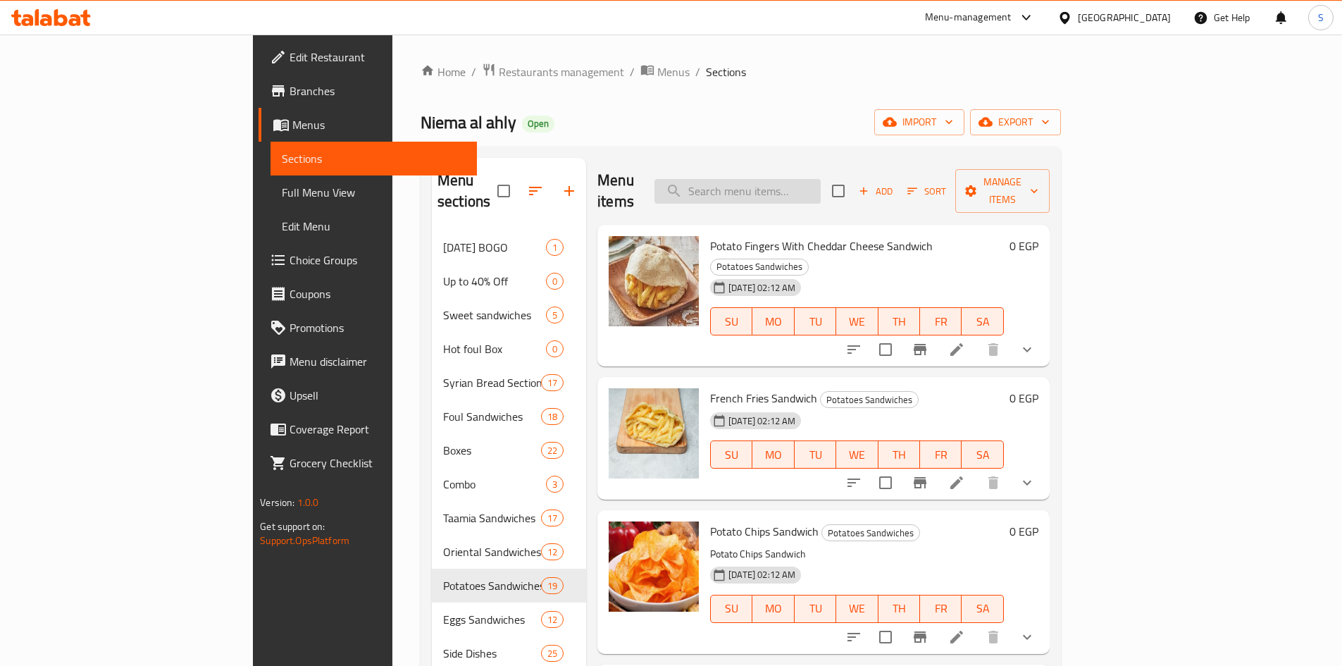
click at [802, 182] on input "search" at bounding box center [737, 191] width 166 height 25
paste input "French Fries With Ketchup And Mayonnaise Sandwich"
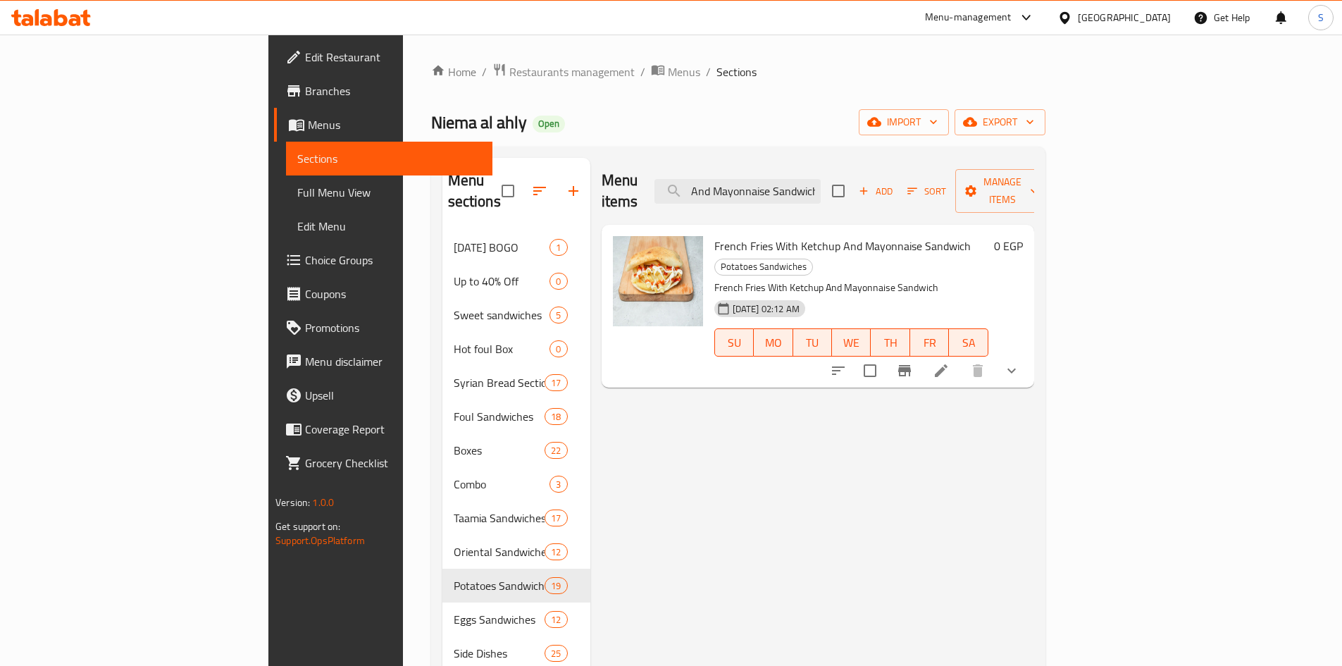
type input "French Fries With Ketchup And Mayonnaise Sandwich"
click at [950, 362] on icon at bounding box center [941, 370] width 17 height 17
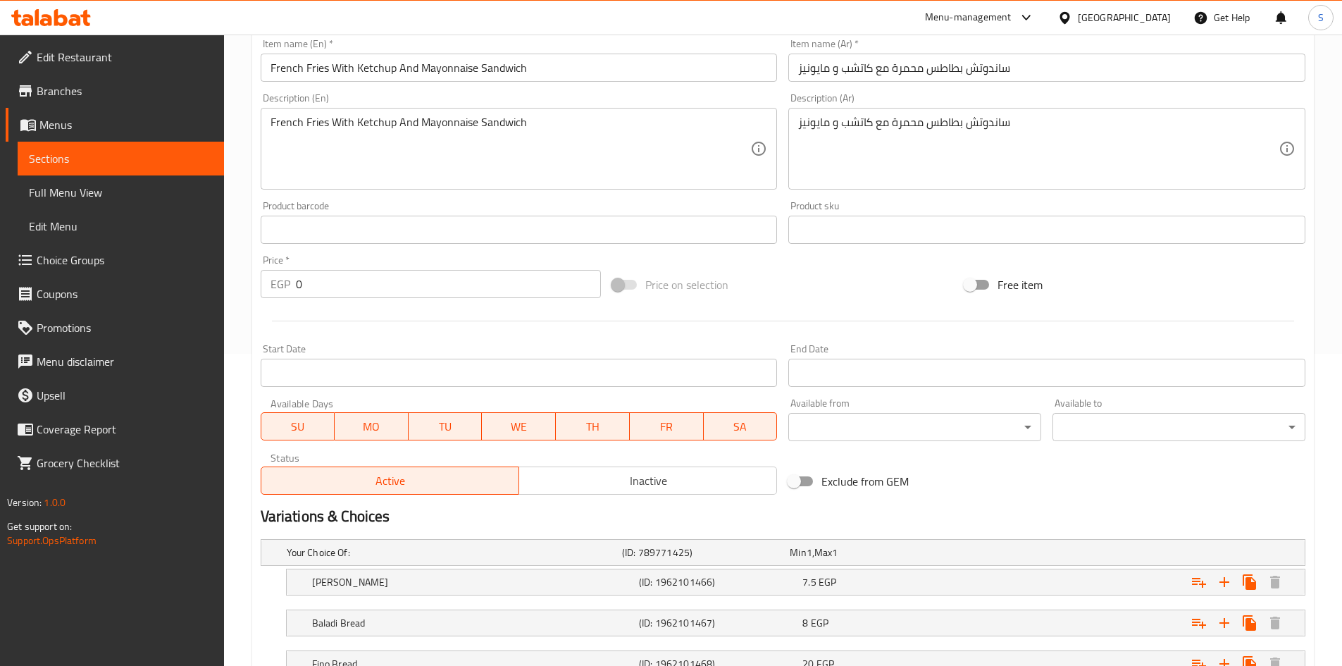
scroll to position [423, 0]
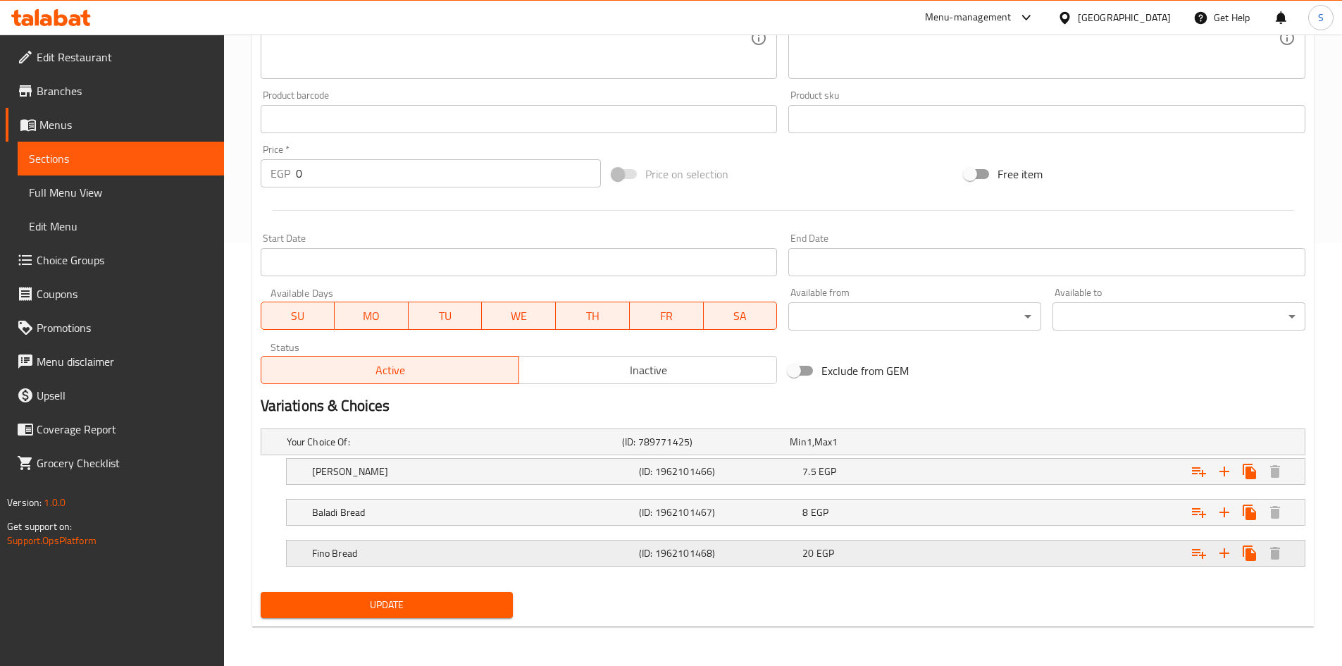
click at [388, 545] on div "Fino Bread" at bounding box center [472, 553] width 327 height 20
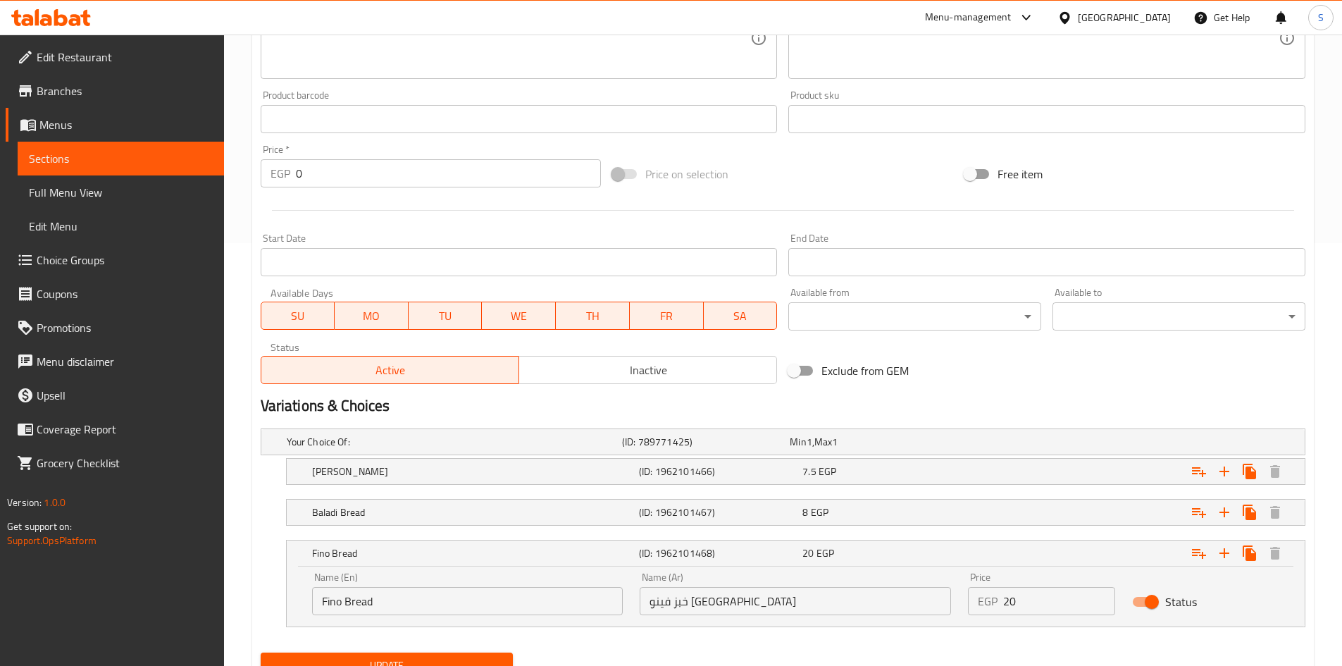
click at [322, 601] on input "Fino Bread" at bounding box center [467, 601] width 311 height 28
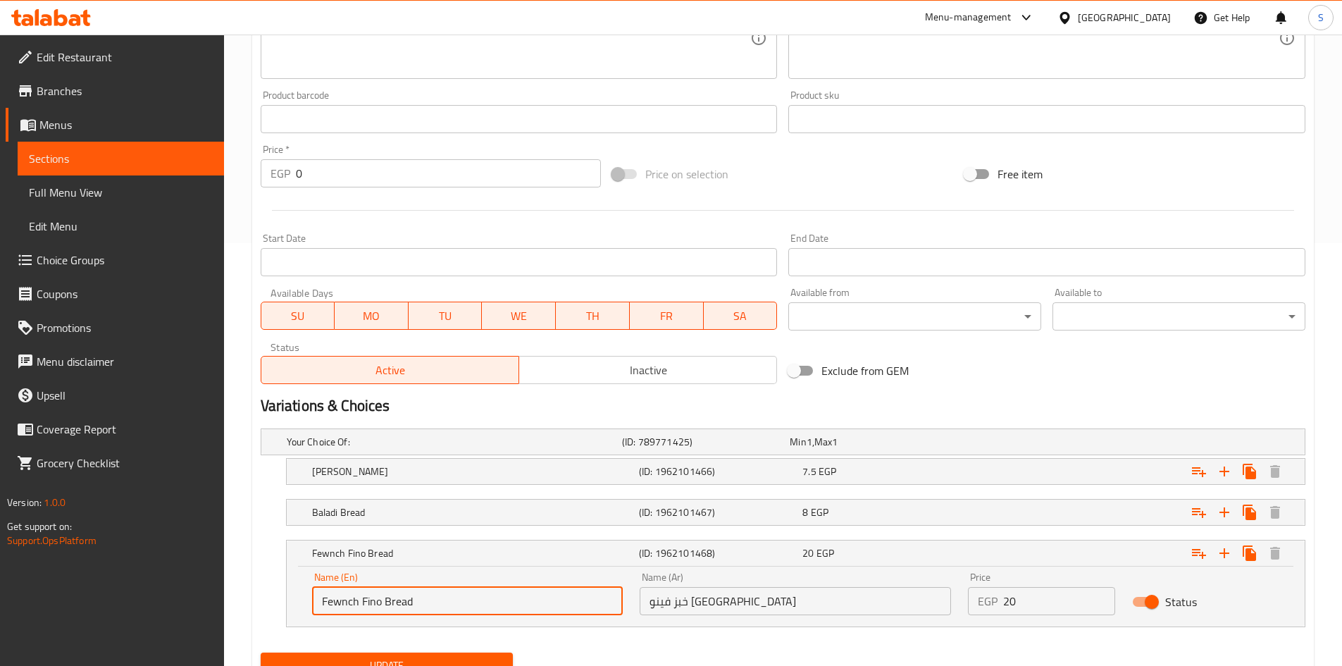
click at [341, 599] on input "Fewnch Fino Bread" at bounding box center [467, 601] width 311 height 28
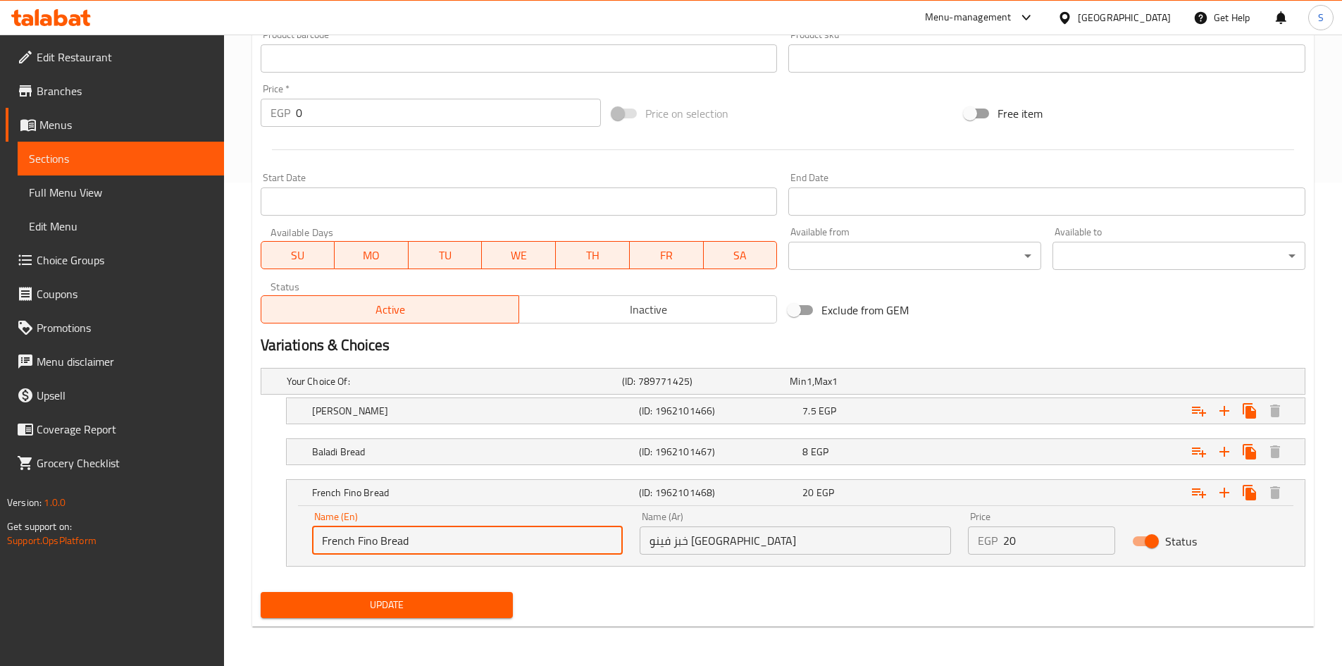
type input "French Fino Bread"
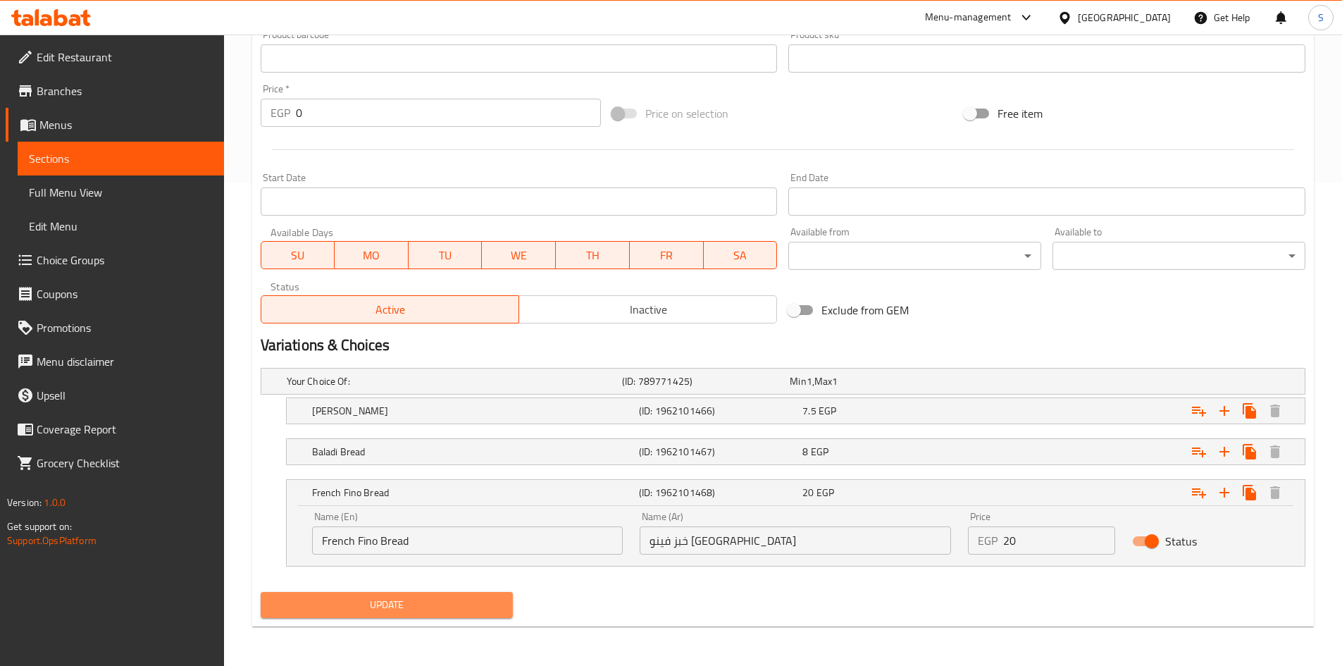
click at [392, 594] on button "Update" at bounding box center [387, 605] width 253 height 26
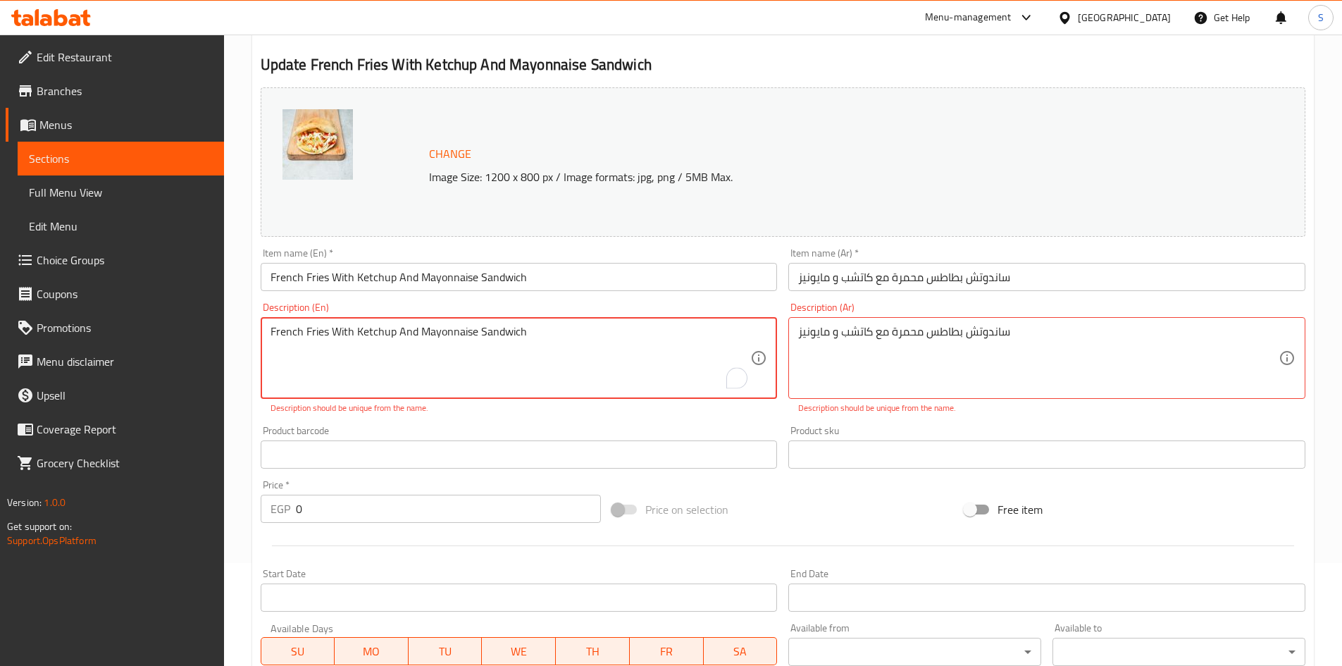
click at [482, 335] on textarea "French Fries With Ketchup And Mayonnaise Sandwich" at bounding box center [511, 358] width 480 height 67
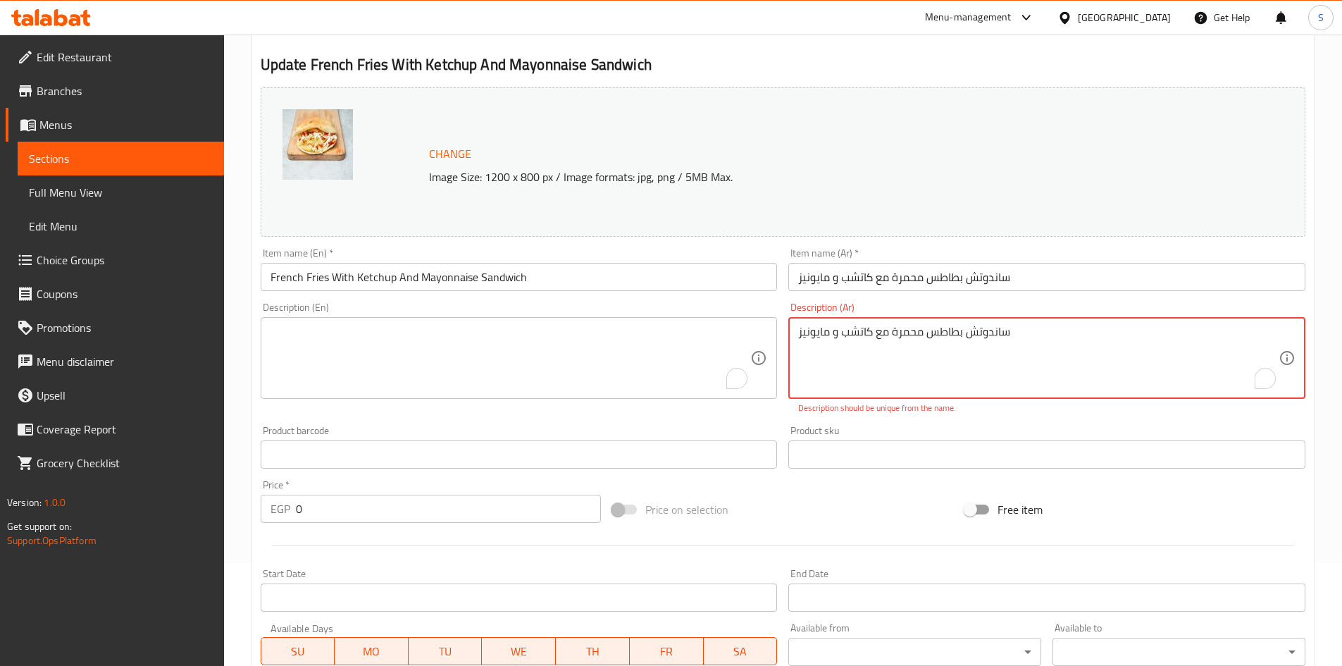
click at [822, 331] on textarea "ساندوتش بطاطس محمرة مع كاتشب و مايونيز" at bounding box center [1038, 358] width 480 height 67
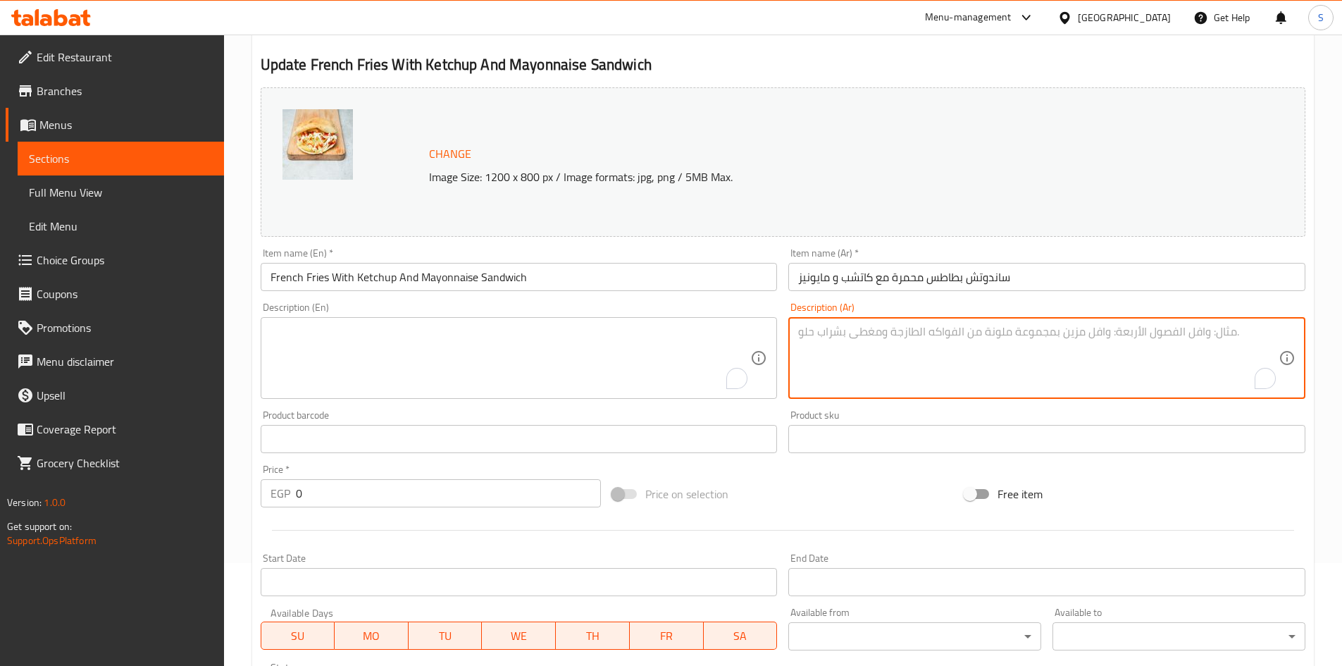
click at [803, 519] on div at bounding box center [783, 530] width 1056 height 35
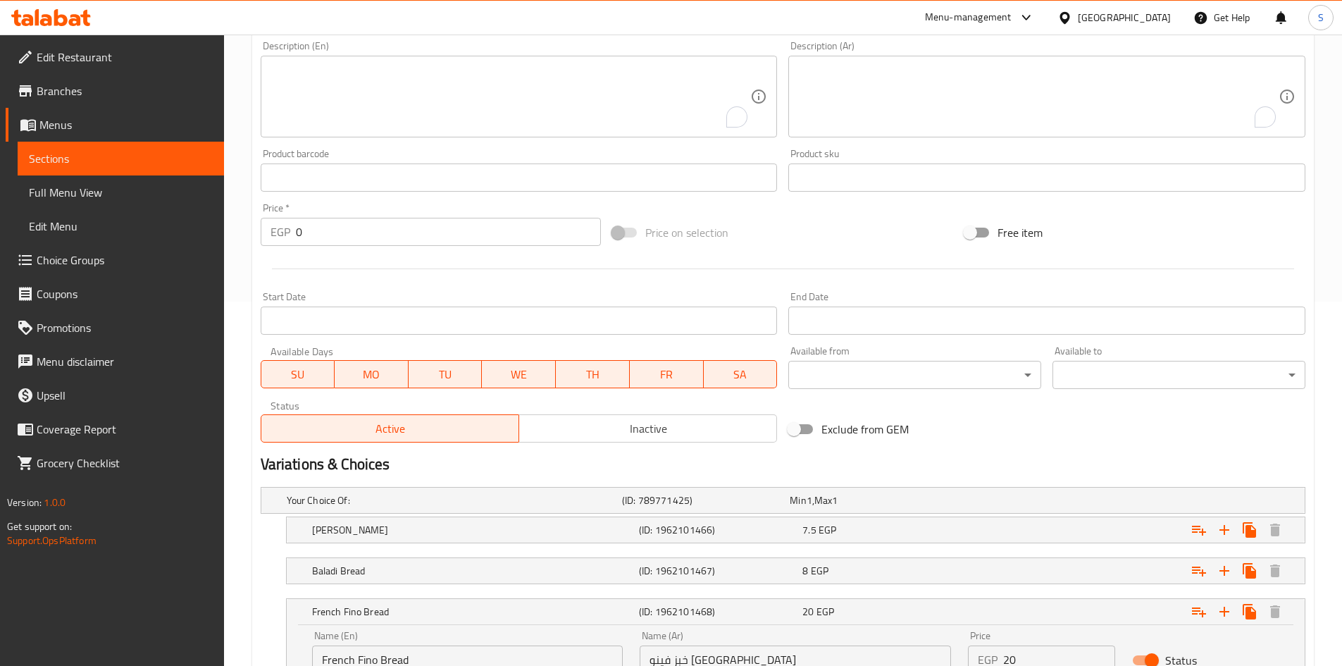
scroll to position [483, 0]
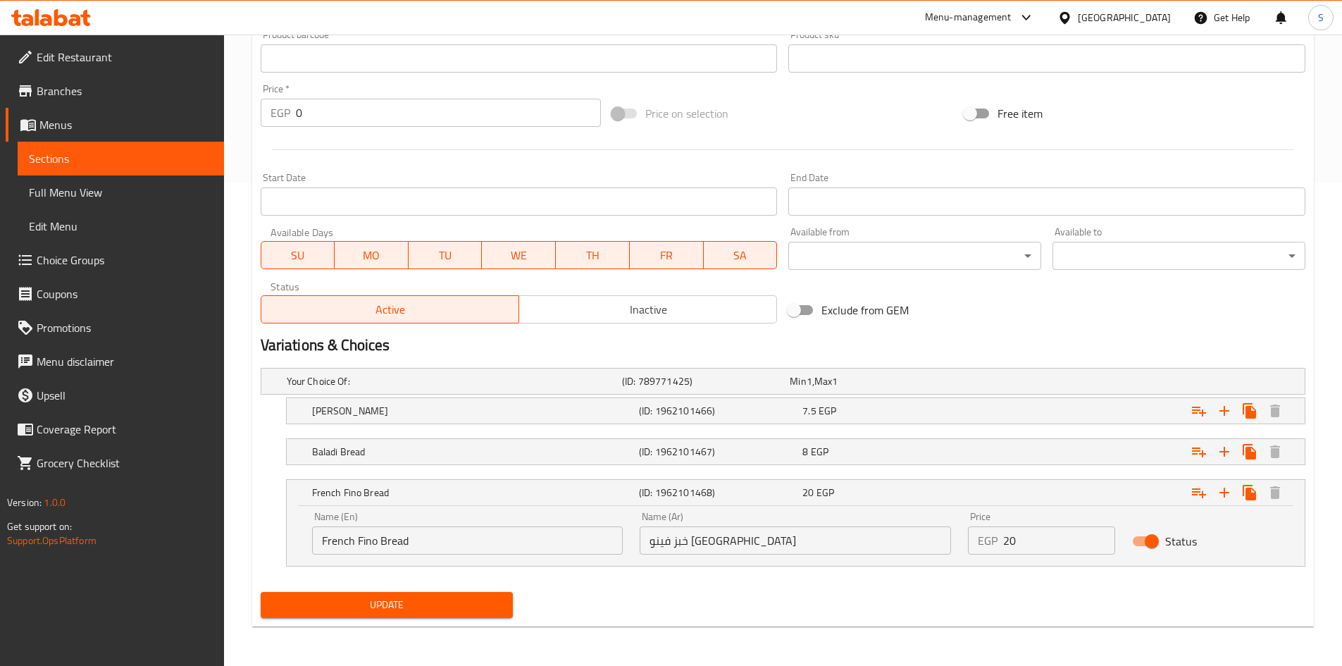
click at [451, 604] on span "Update" at bounding box center [387, 605] width 230 height 18
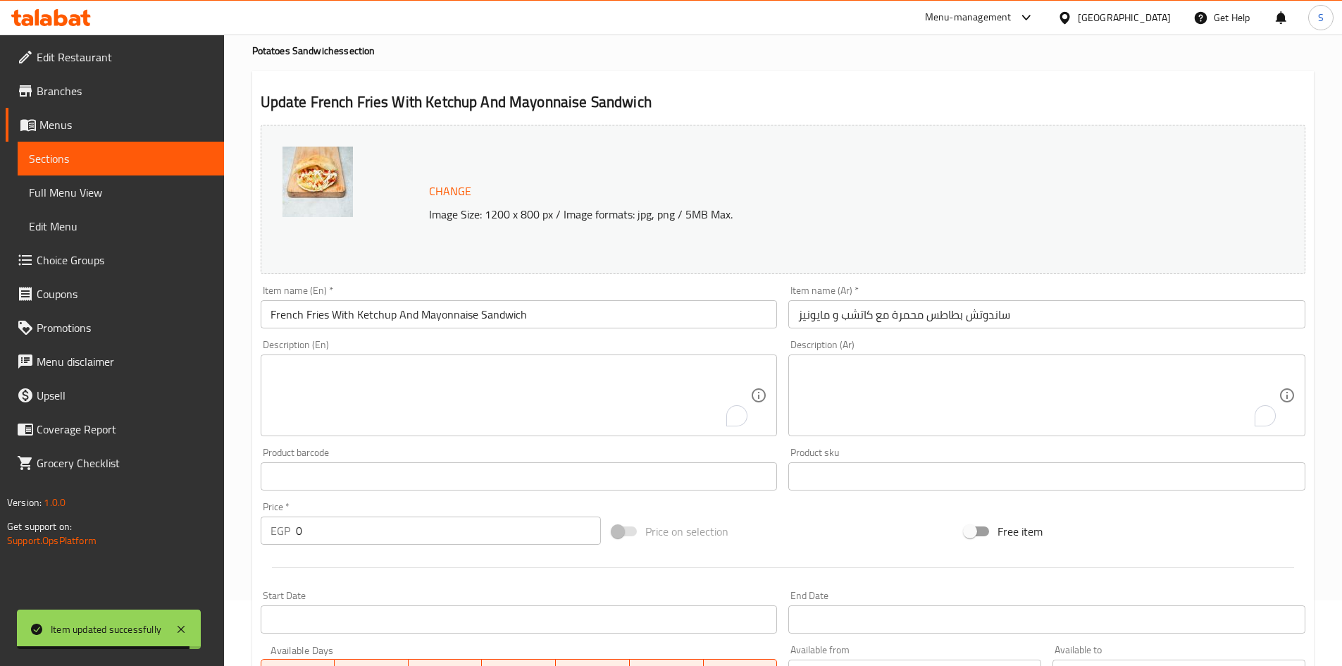
scroll to position [0, 0]
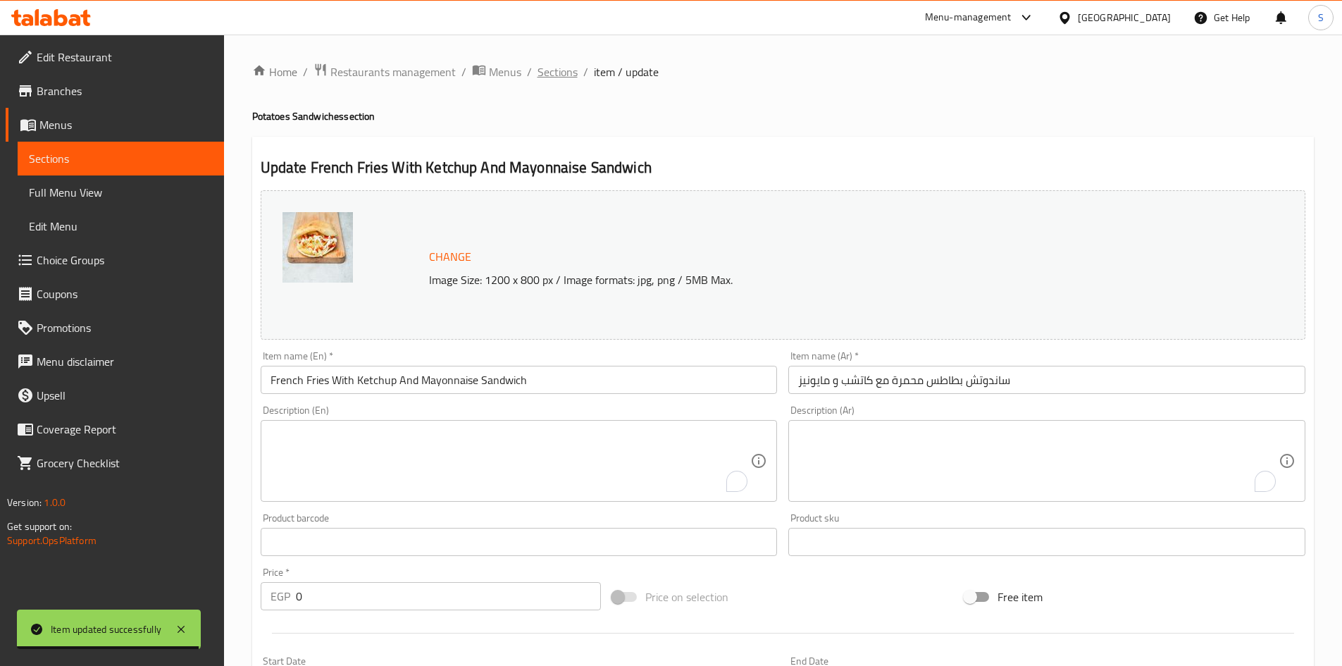
click at [564, 73] on span "Sections" at bounding box center [557, 71] width 40 height 17
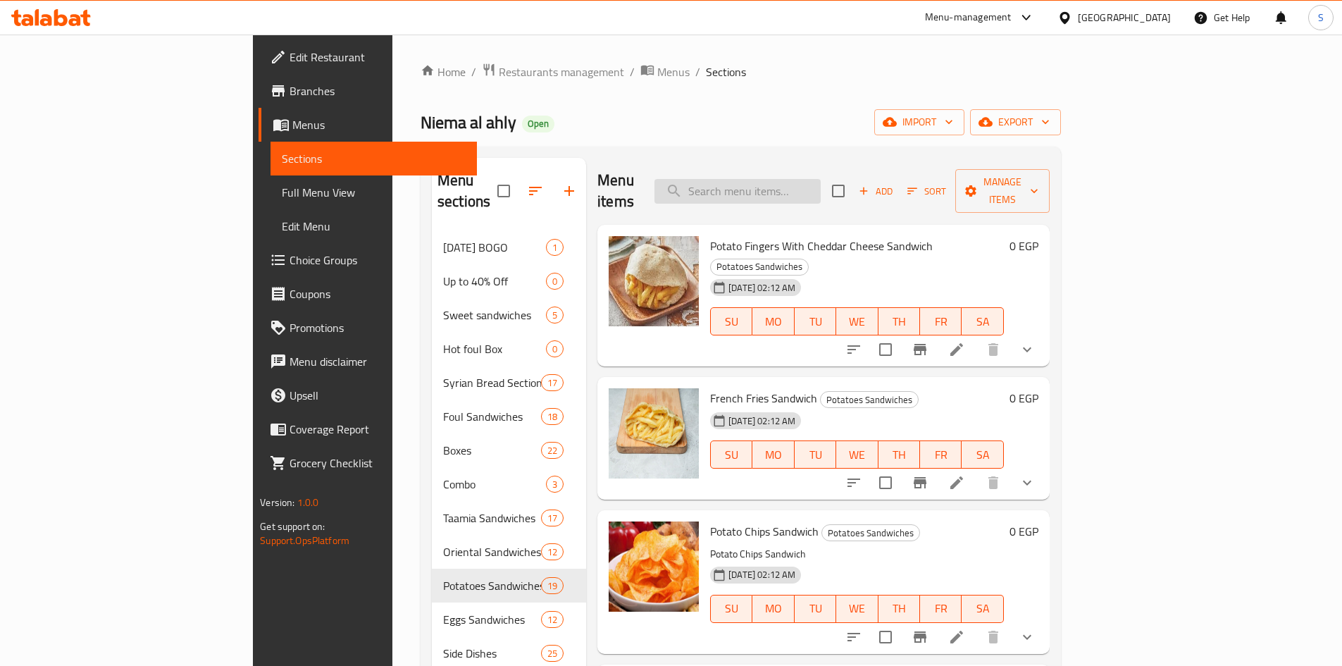
click at [821, 179] on input "search" at bounding box center [737, 191] width 166 height 25
paste input "French Fries With [PERSON_NAME]"
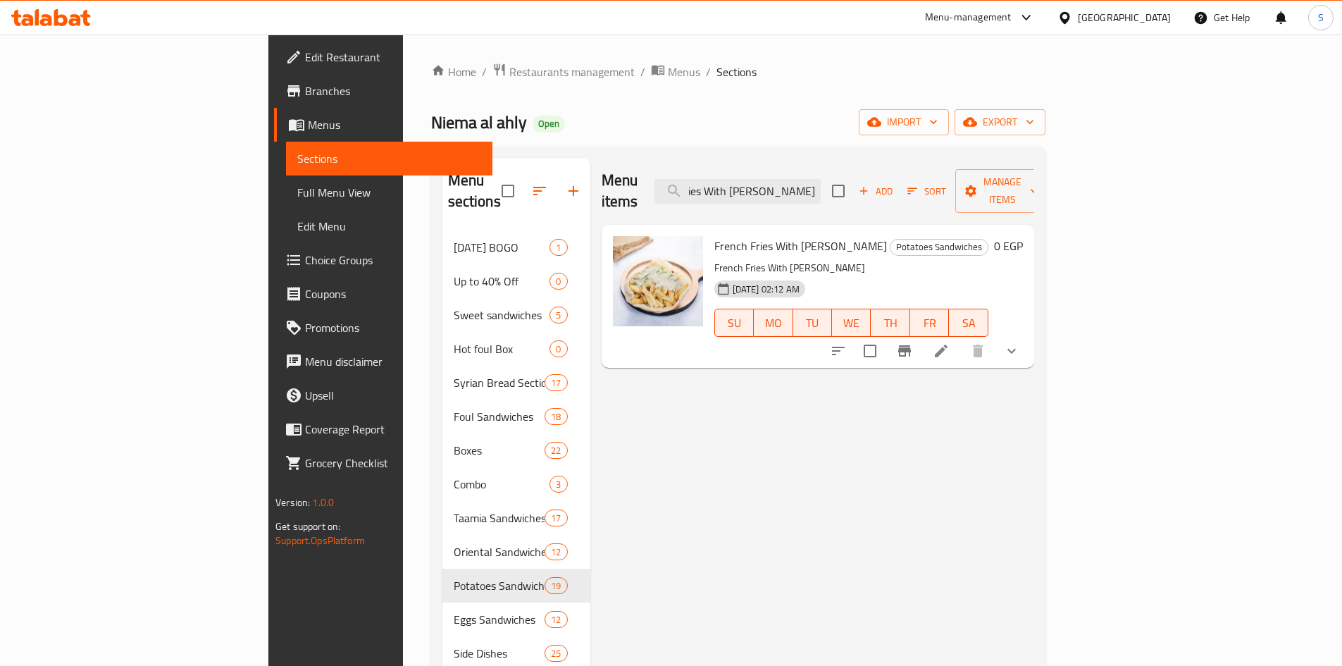
type input "French Fries With [PERSON_NAME]"
click at [961, 338] on li at bounding box center [940, 350] width 39 height 25
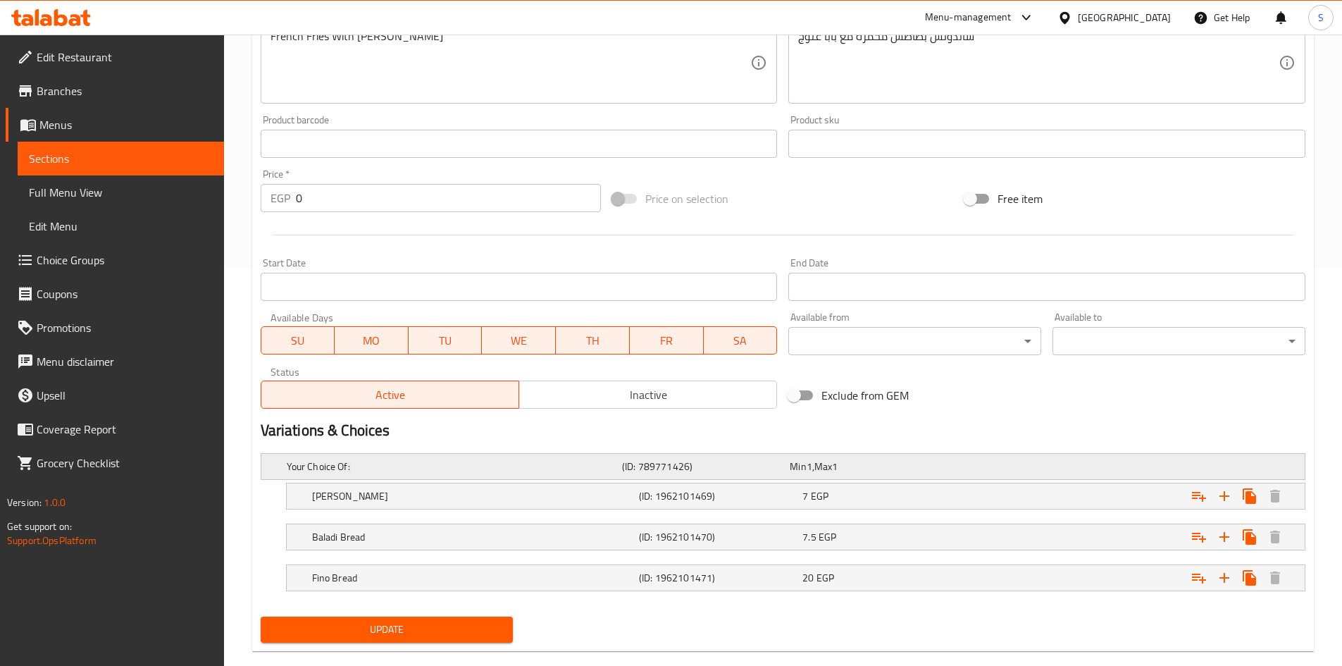
scroll to position [423, 0]
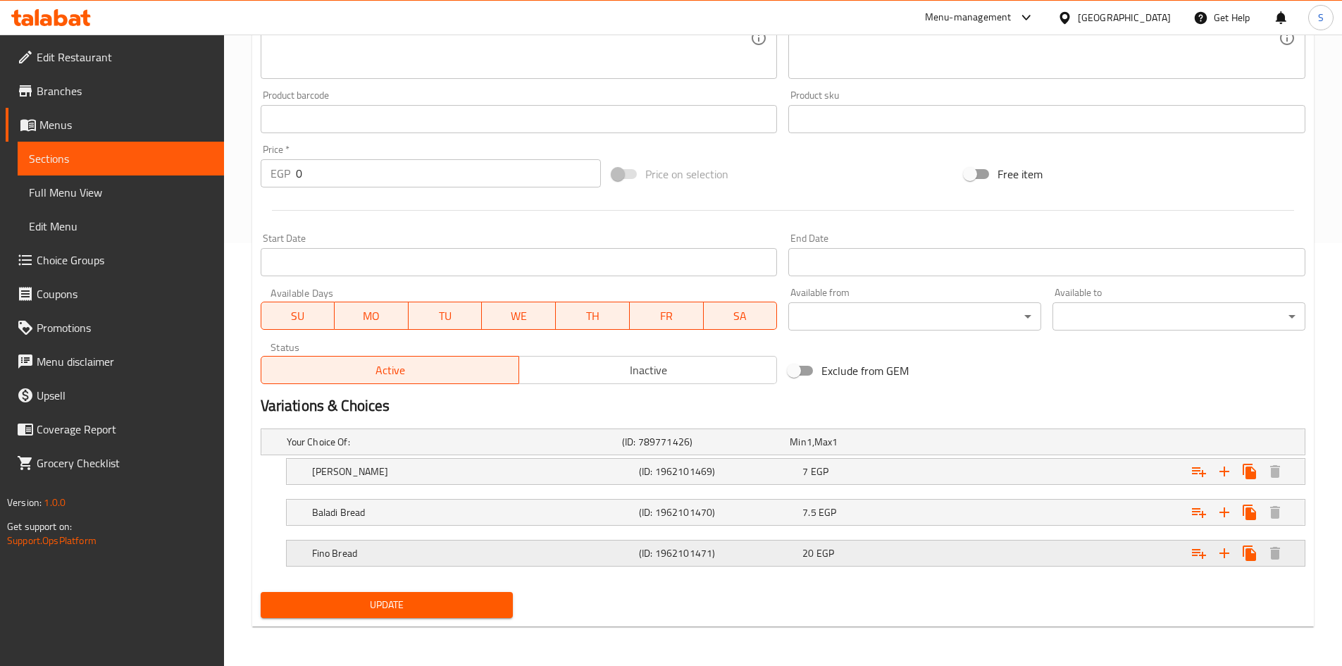
click at [425, 555] on h5 "Fino Bread" at bounding box center [472, 553] width 321 height 14
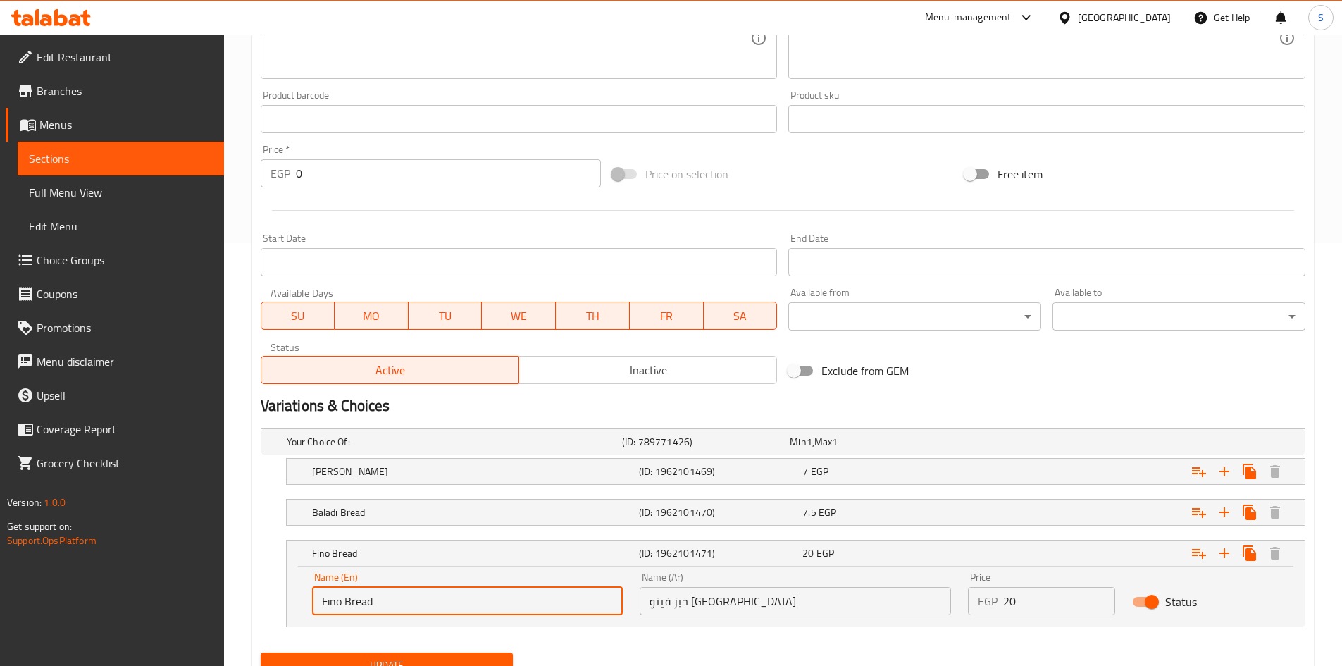
click at [323, 601] on input "Fino Bread" at bounding box center [467, 601] width 311 height 28
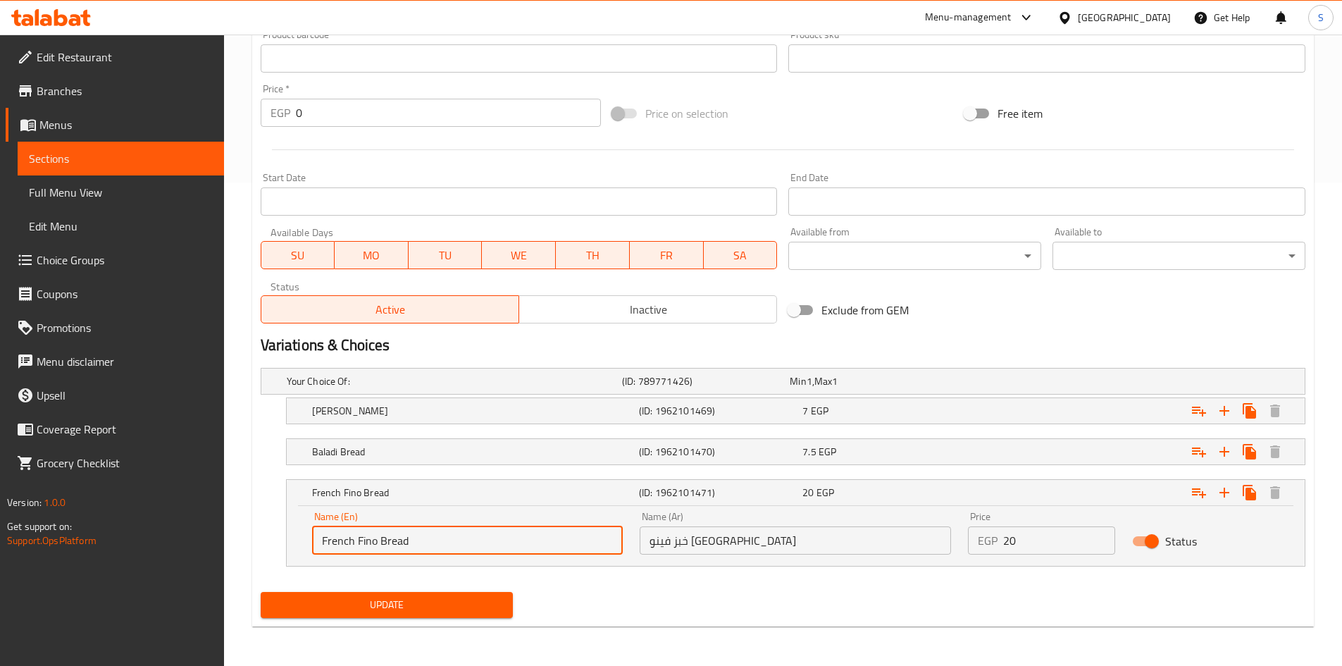
type input "French Fino Bread"
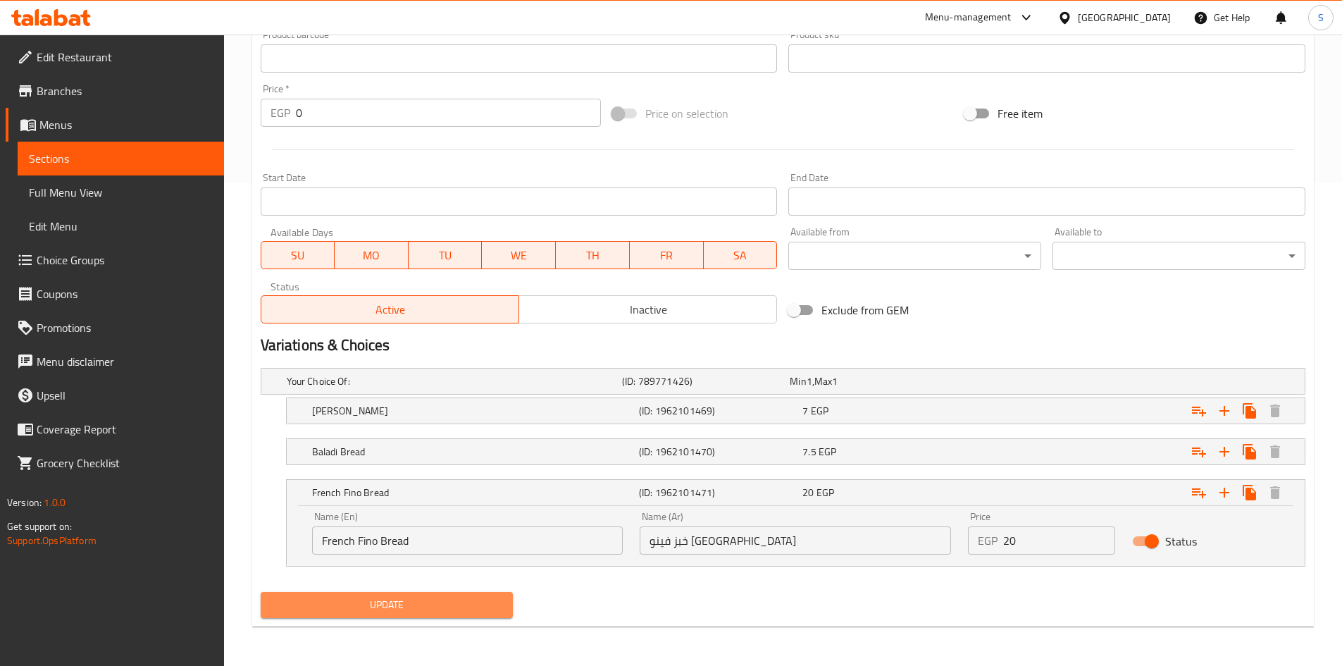
click at [373, 605] on span "Update" at bounding box center [387, 605] width 230 height 18
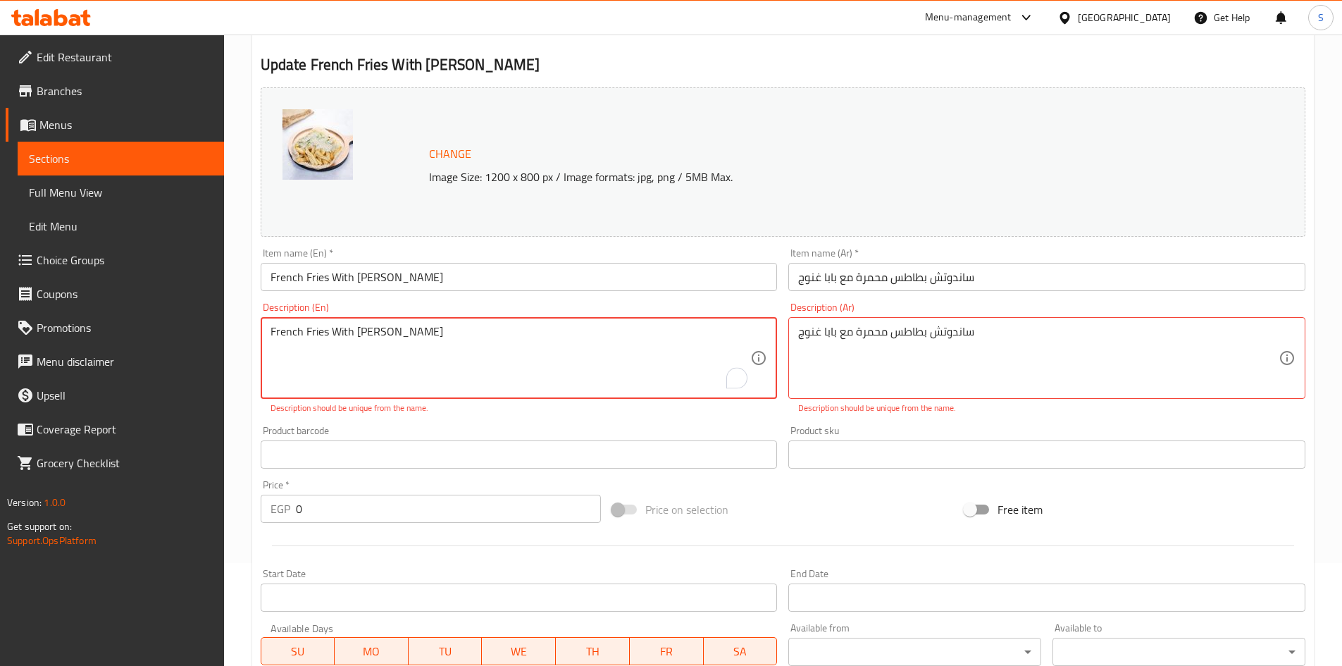
click at [502, 325] on textarea "French Fries With [PERSON_NAME]" at bounding box center [511, 358] width 480 height 67
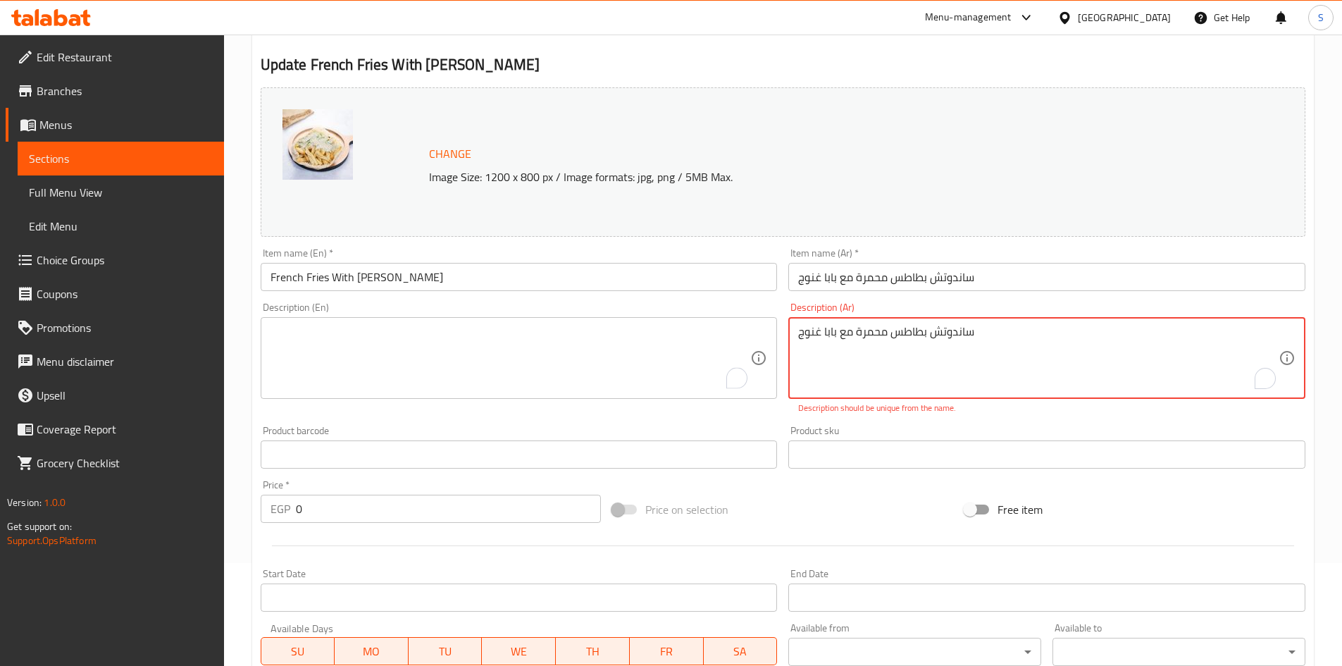
click at [944, 335] on textarea "ساندوتش بطاطس محمرة مع بابا غنوج" at bounding box center [1038, 358] width 480 height 67
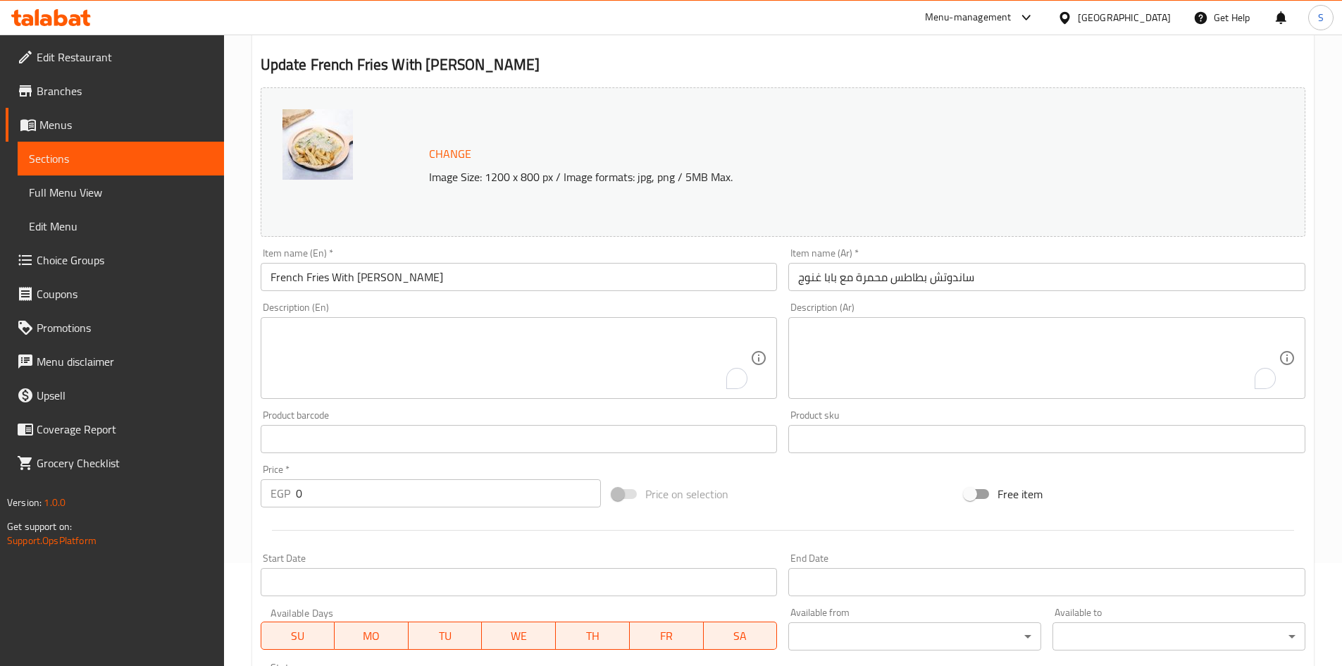
click at [873, 517] on div at bounding box center [783, 530] width 1056 height 35
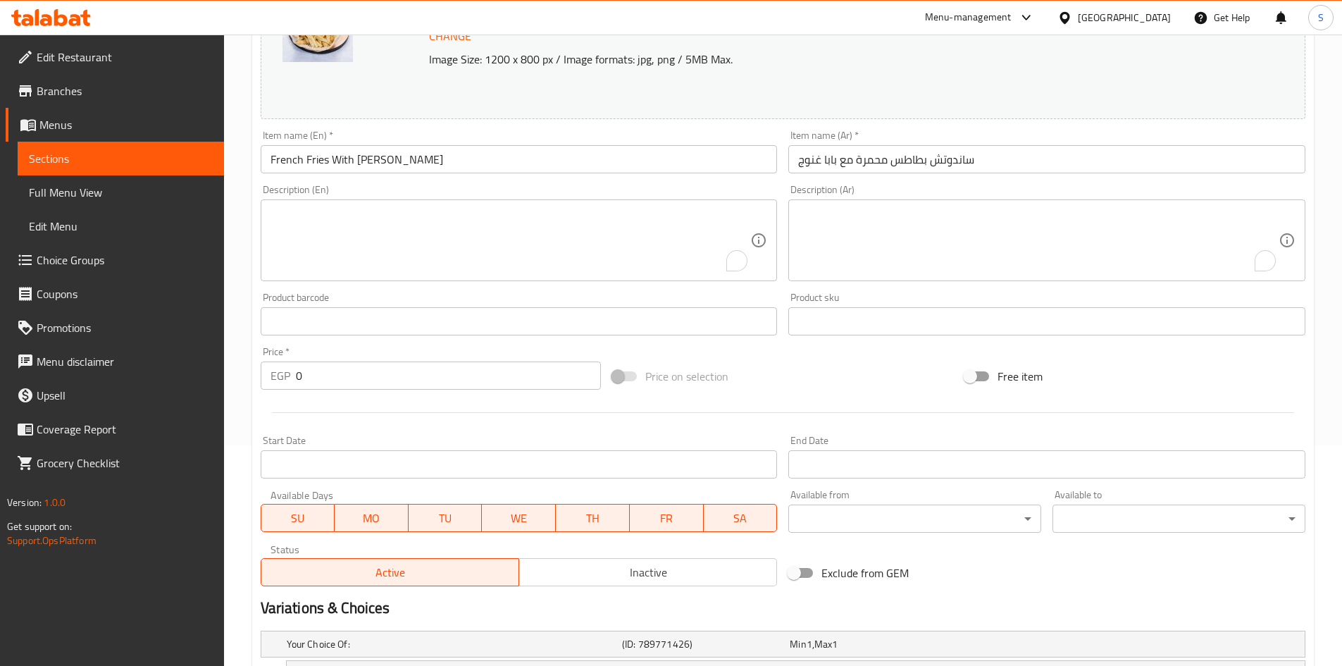
scroll to position [483, 0]
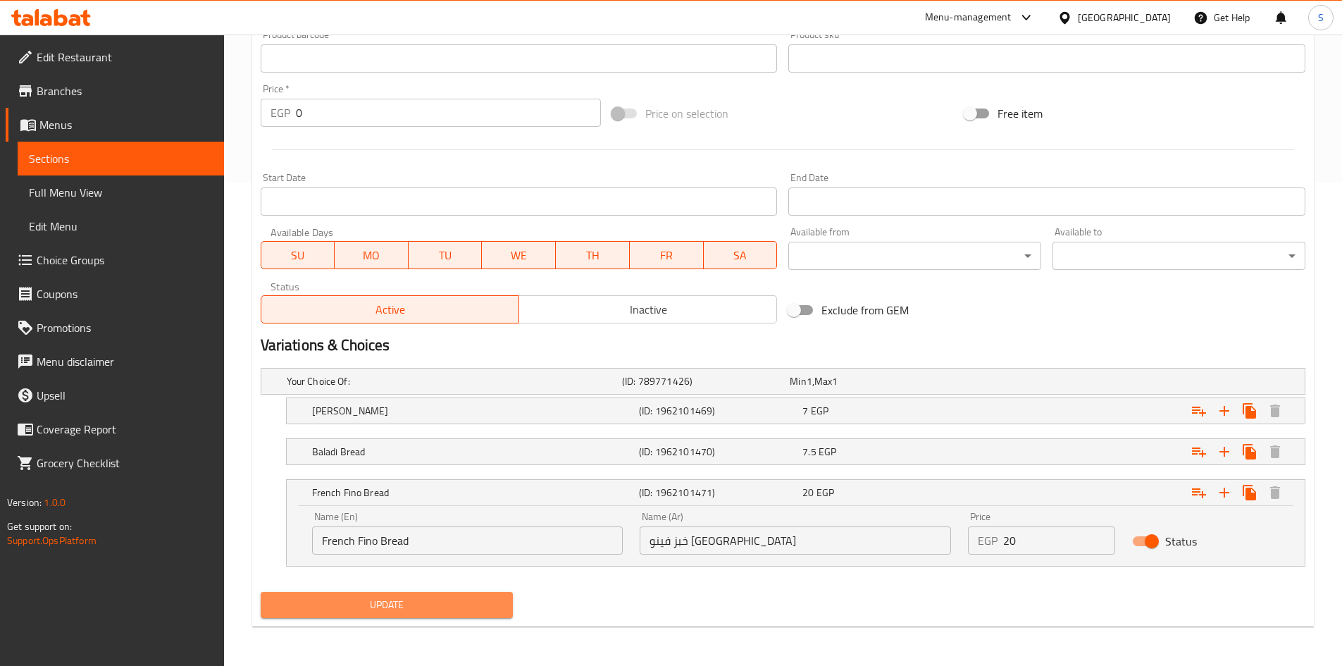
click at [375, 592] on button "Update" at bounding box center [387, 605] width 253 height 26
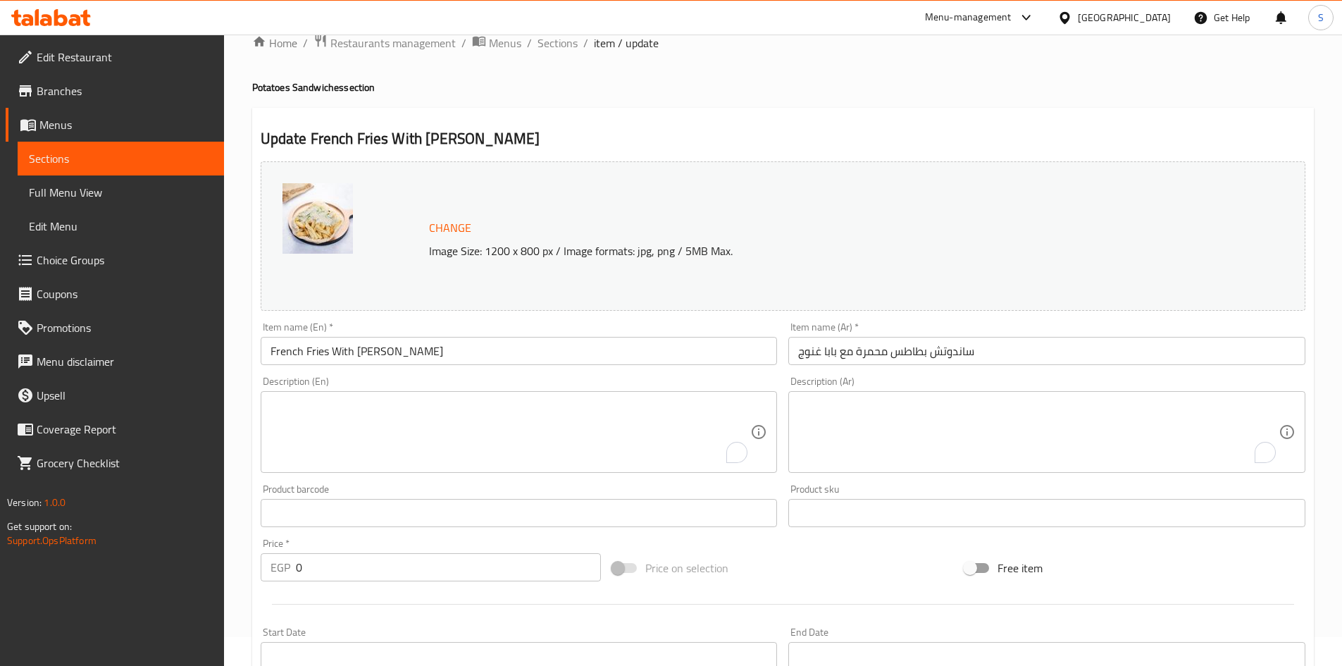
scroll to position [0, 0]
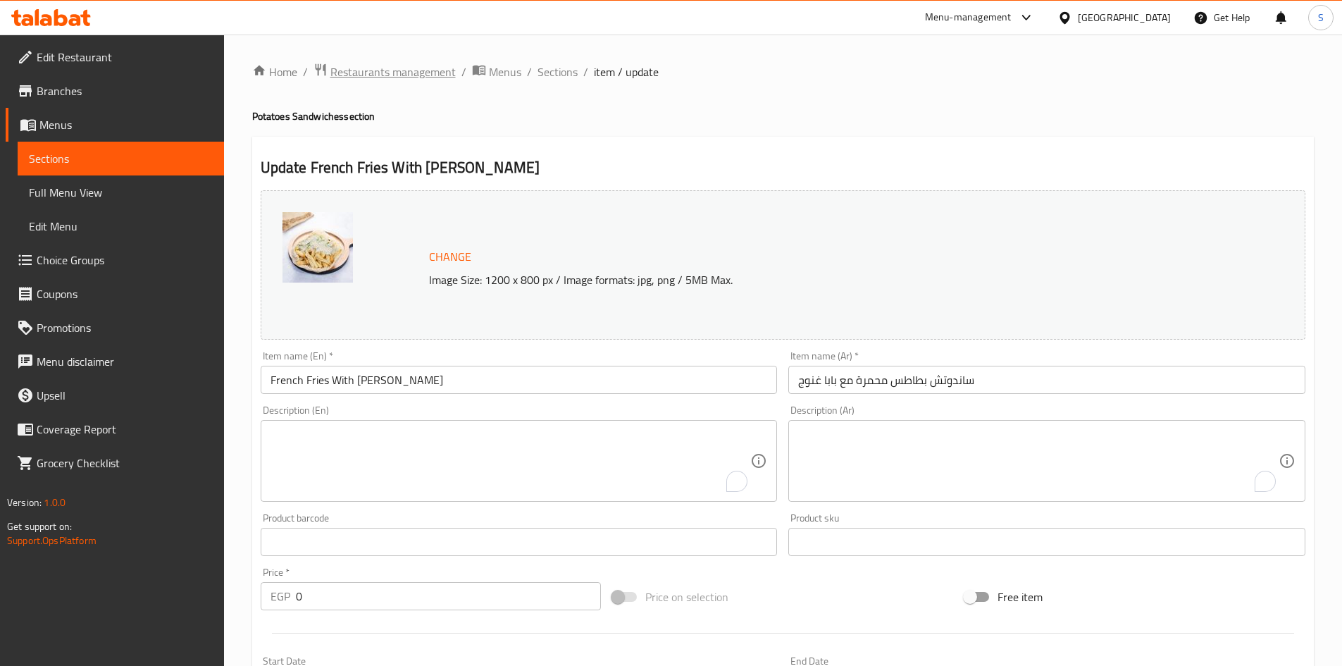
click at [440, 67] on span "Restaurants management" at bounding box center [392, 71] width 125 height 17
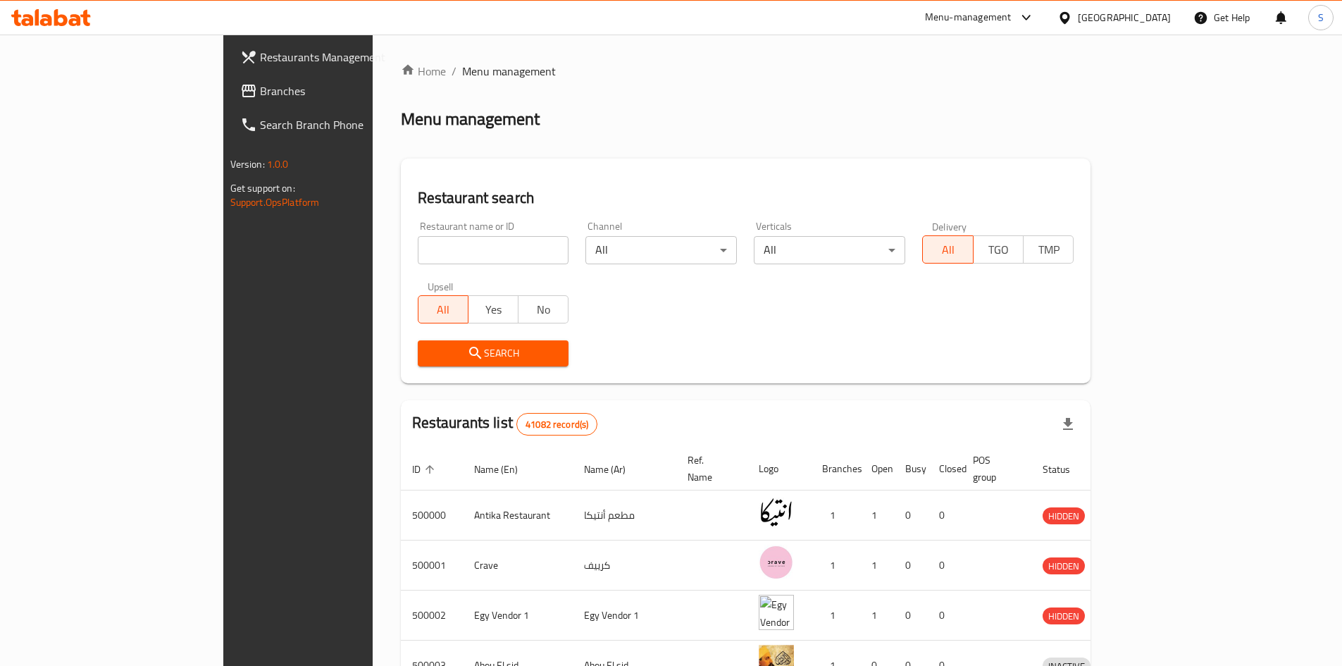
click at [229, 99] on link "Branches" at bounding box center [338, 91] width 218 height 34
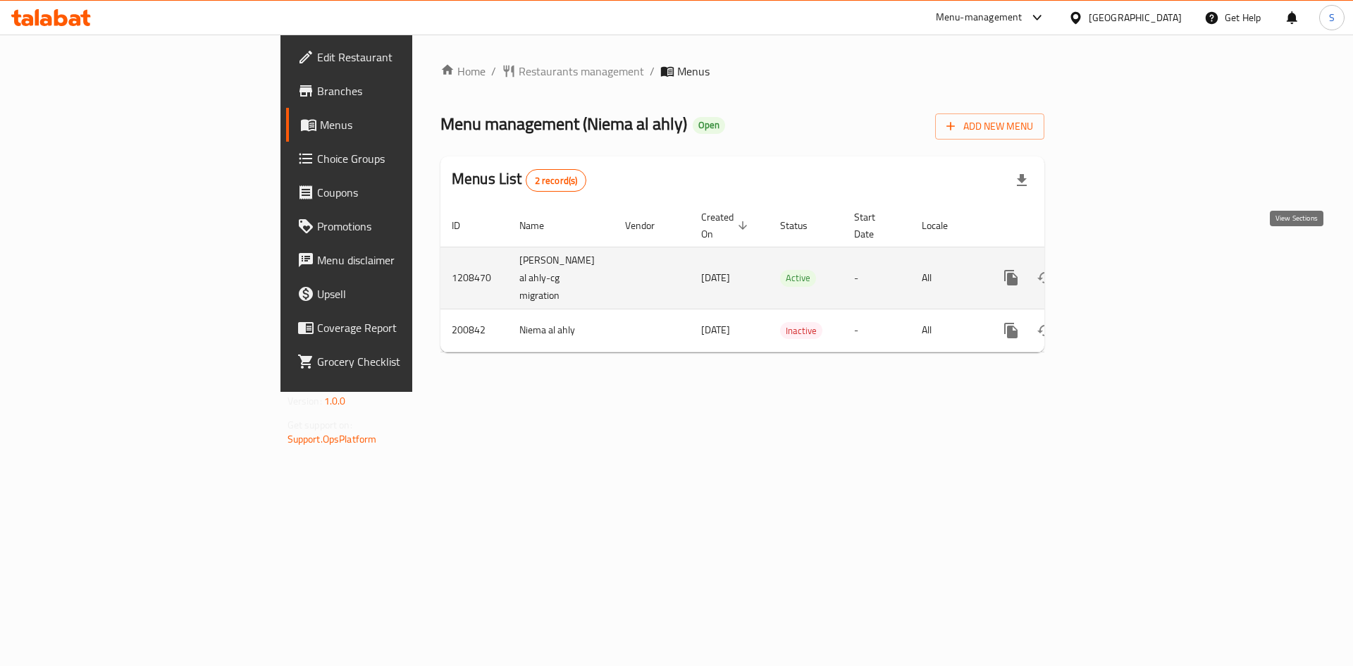
click at [1121, 269] on icon "enhanced table" at bounding box center [1112, 277] width 17 height 17
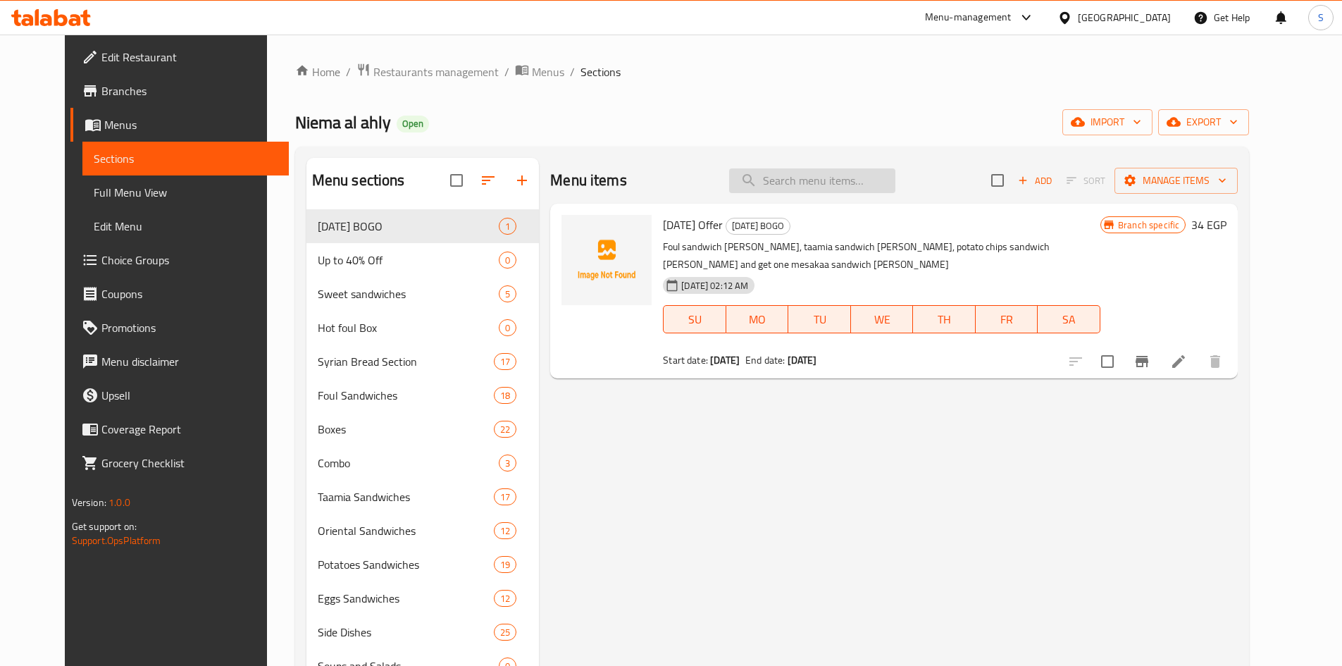
click at [851, 192] on input "search" at bounding box center [812, 180] width 166 height 25
paste input "Mashed Potato With Boiled Eggs Sandwich"
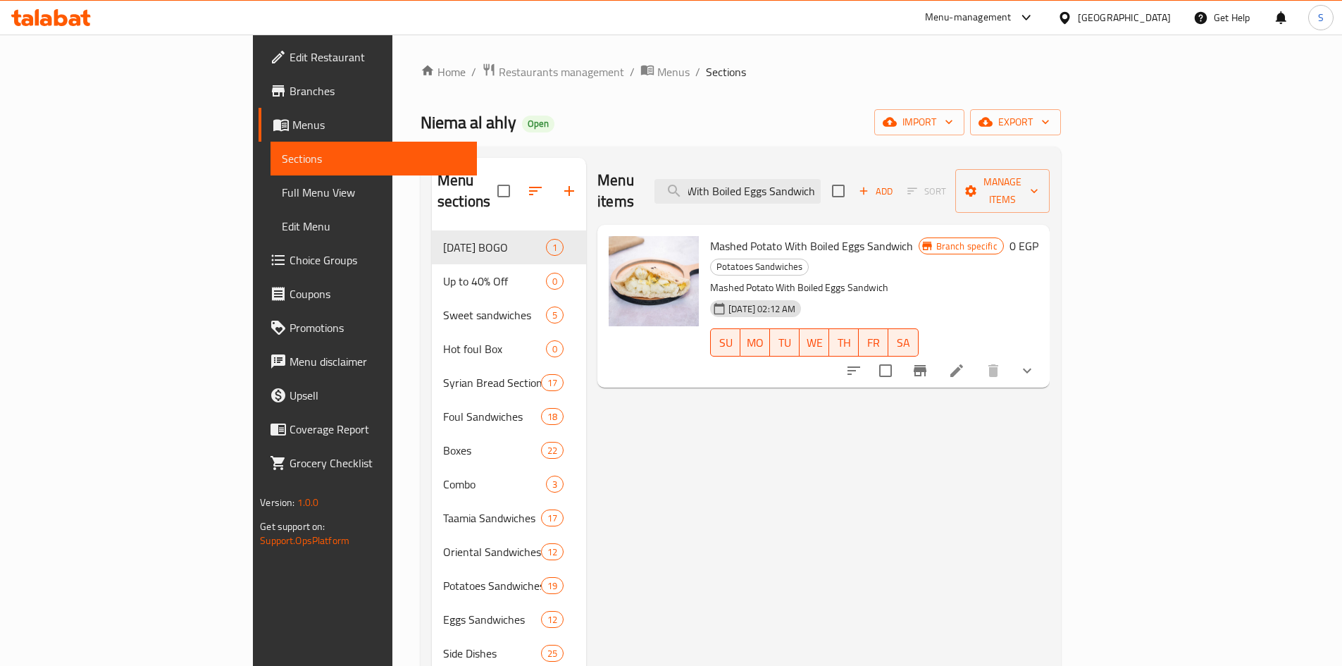
type input "Mashed Potato With Boiled Eggs Sandwich"
click at [976, 358] on li at bounding box center [956, 370] width 39 height 25
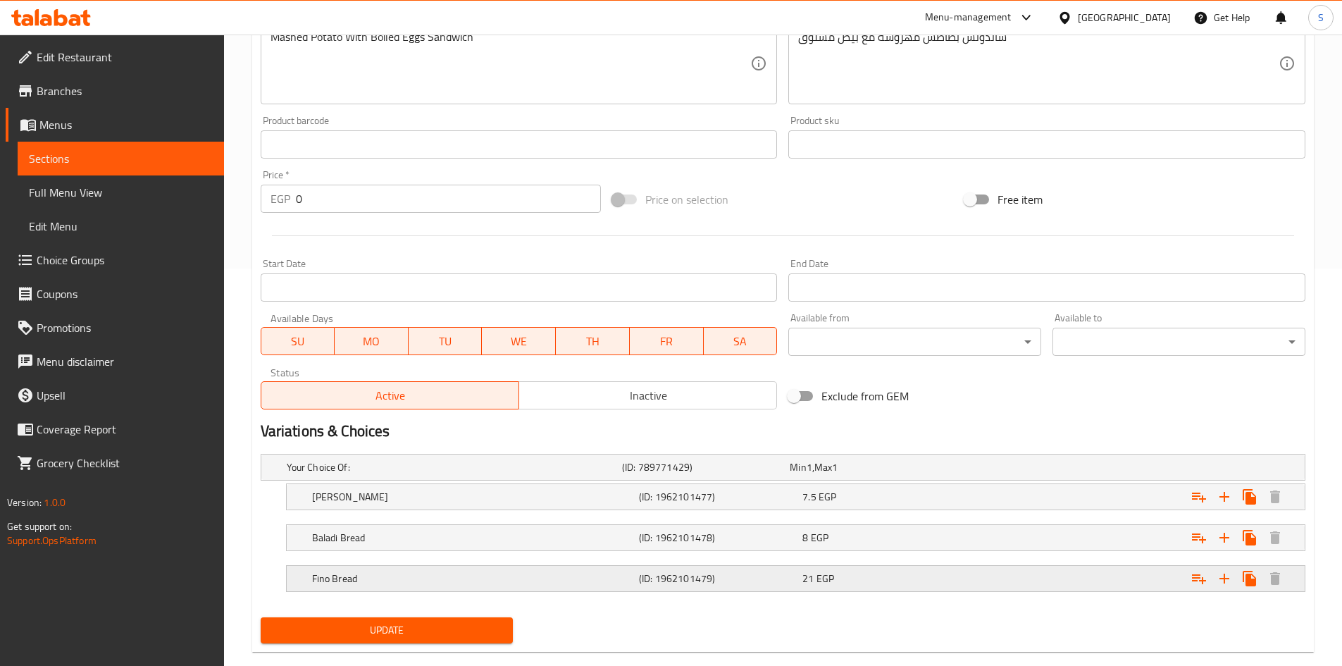
scroll to position [423, 0]
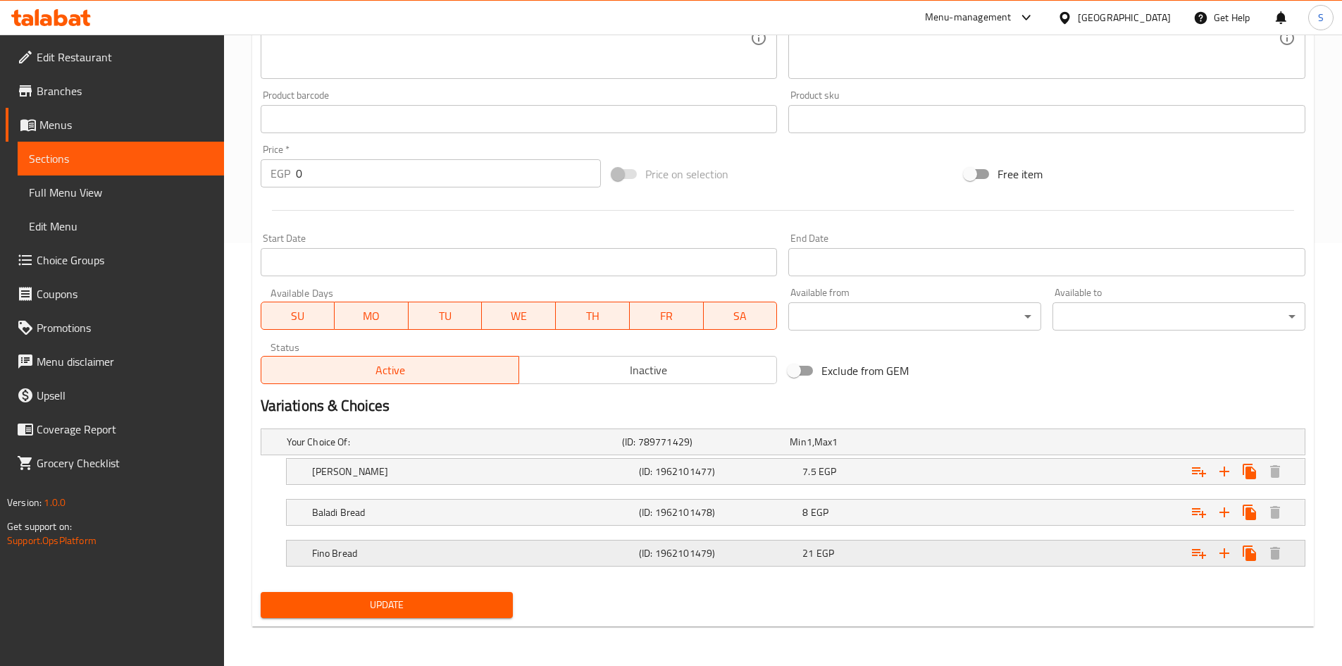
click at [491, 550] on h5 "Fino Bread" at bounding box center [472, 553] width 321 height 14
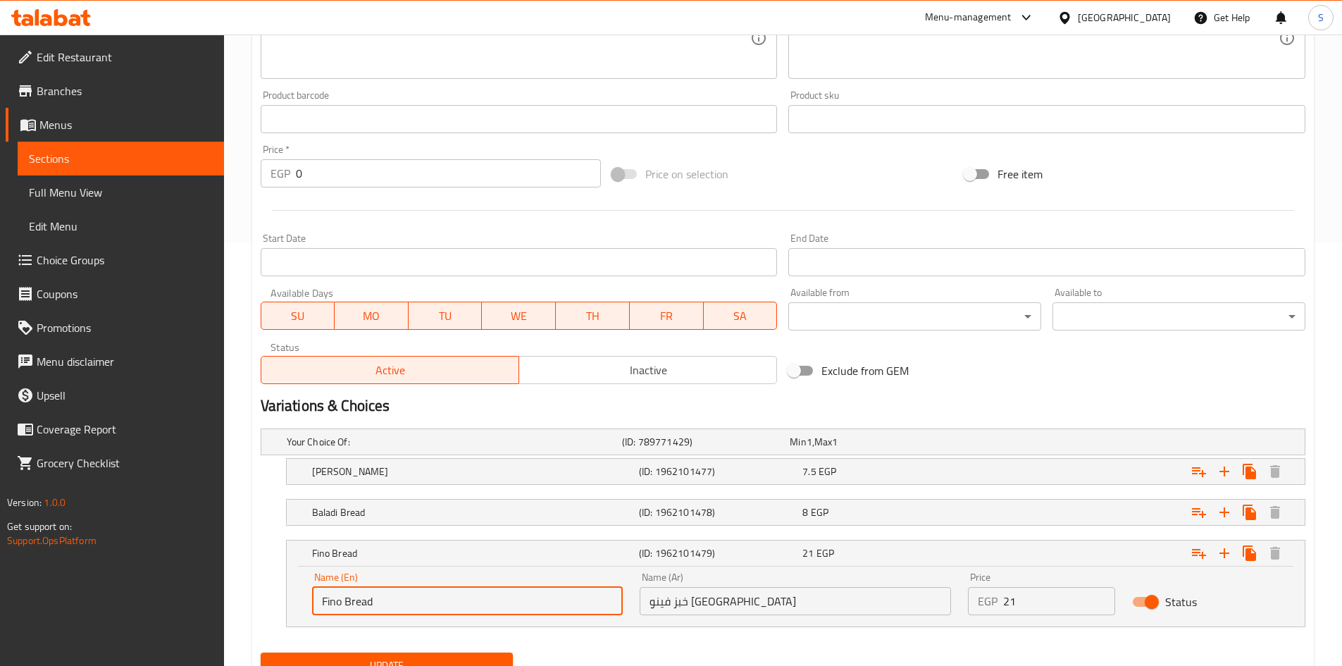
click at [318, 595] on input "Fino Bread" at bounding box center [467, 601] width 311 height 28
type input "French Fino Bread"
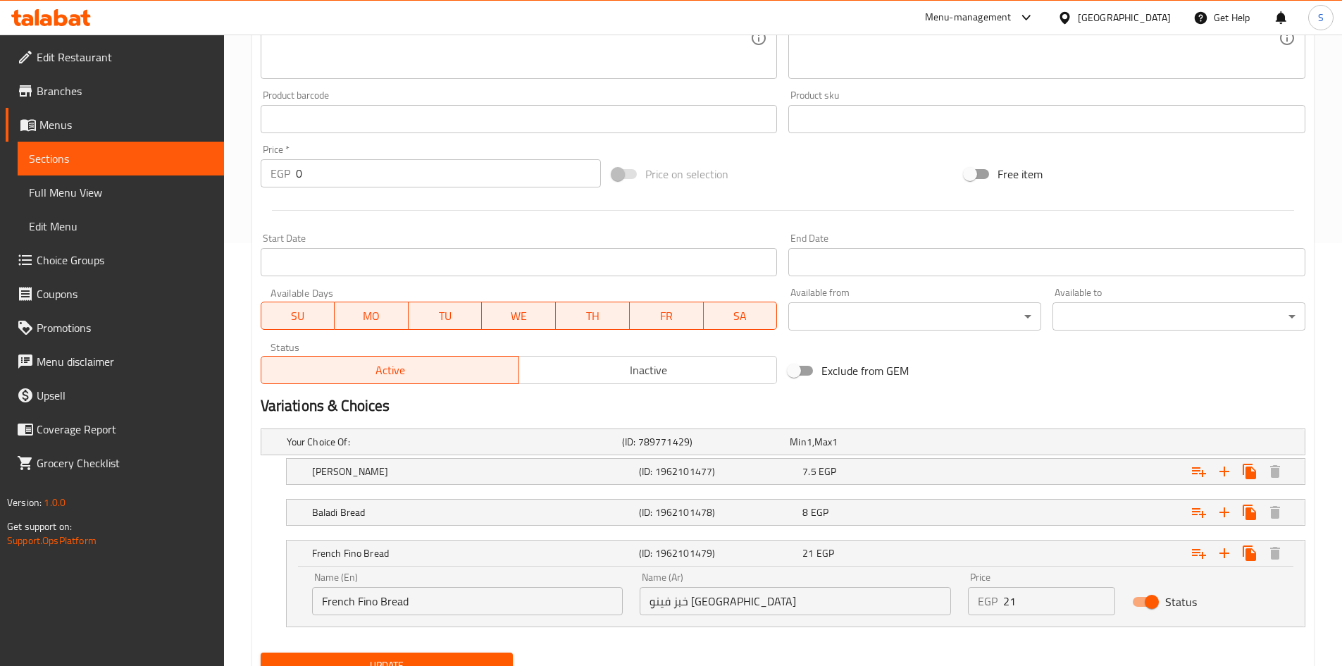
click at [373, 648] on div "Update" at bounding box center [387, 665] width 264 height 37
click at [380, 665] on span "Update" at bounding box center [387, 666] width 230 height 18
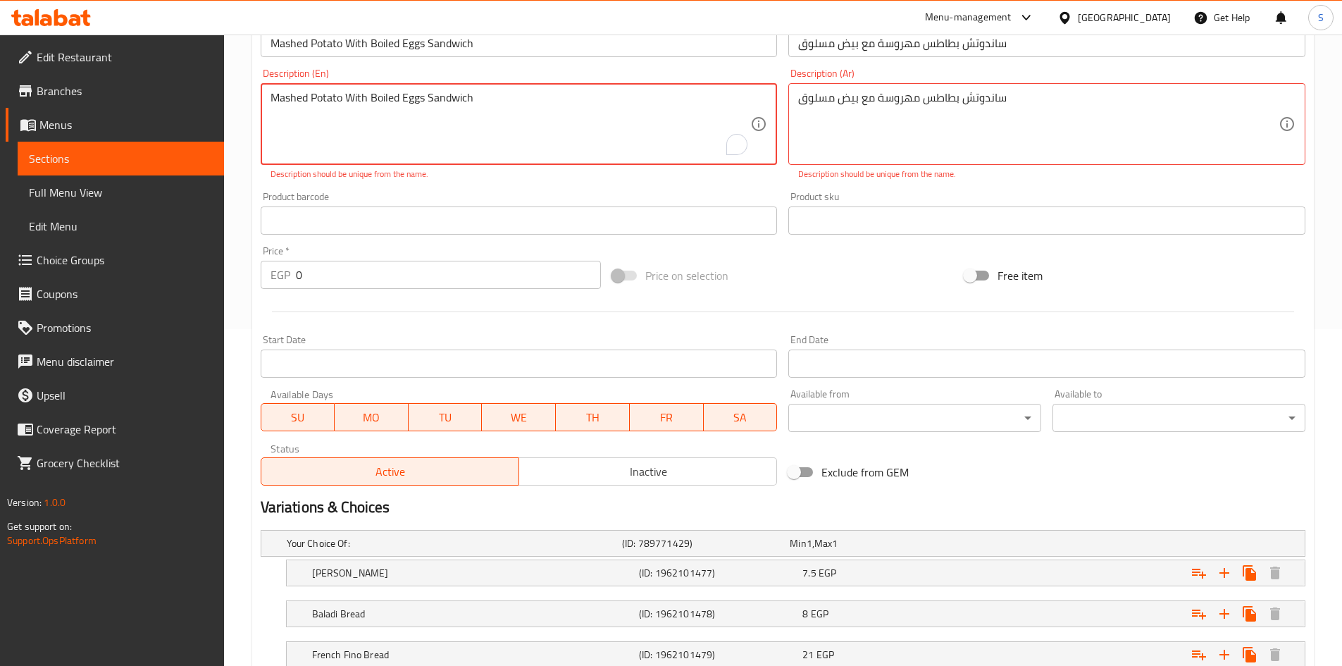
scroll to position [282, 0]
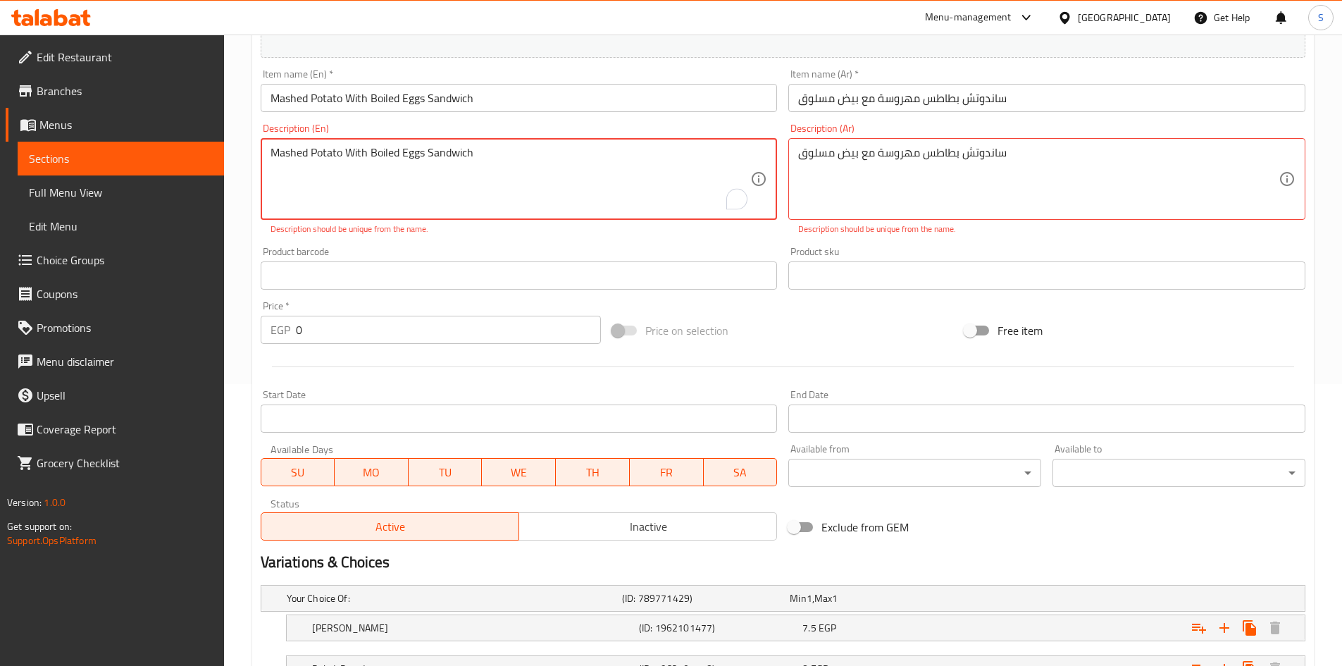
click at [486, 169] on textarea "Mashed Potato With Boiled Eggs Sandwich" at bounding box center [511, 179] width 480 height 67
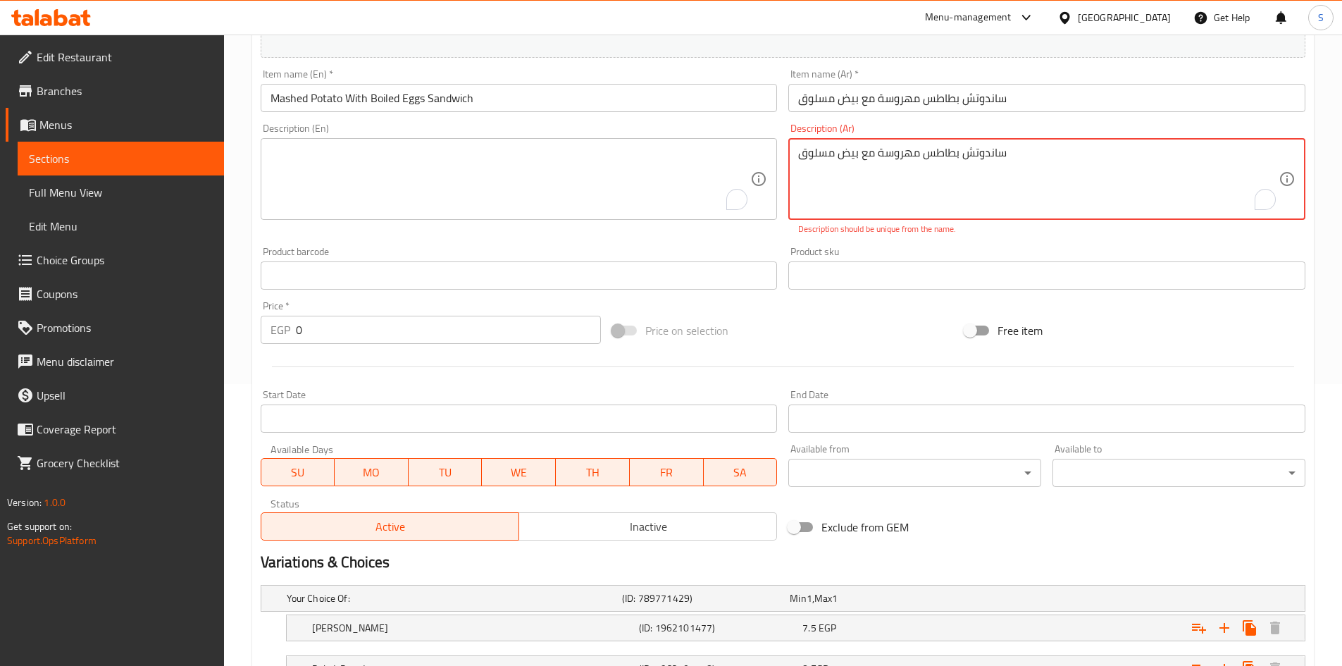
click at [909, 163] on textarea "ساندوتش بطاطس مهروسة مع بيض مسلوق" at bounding box center [1038, 179] width 480 height 67
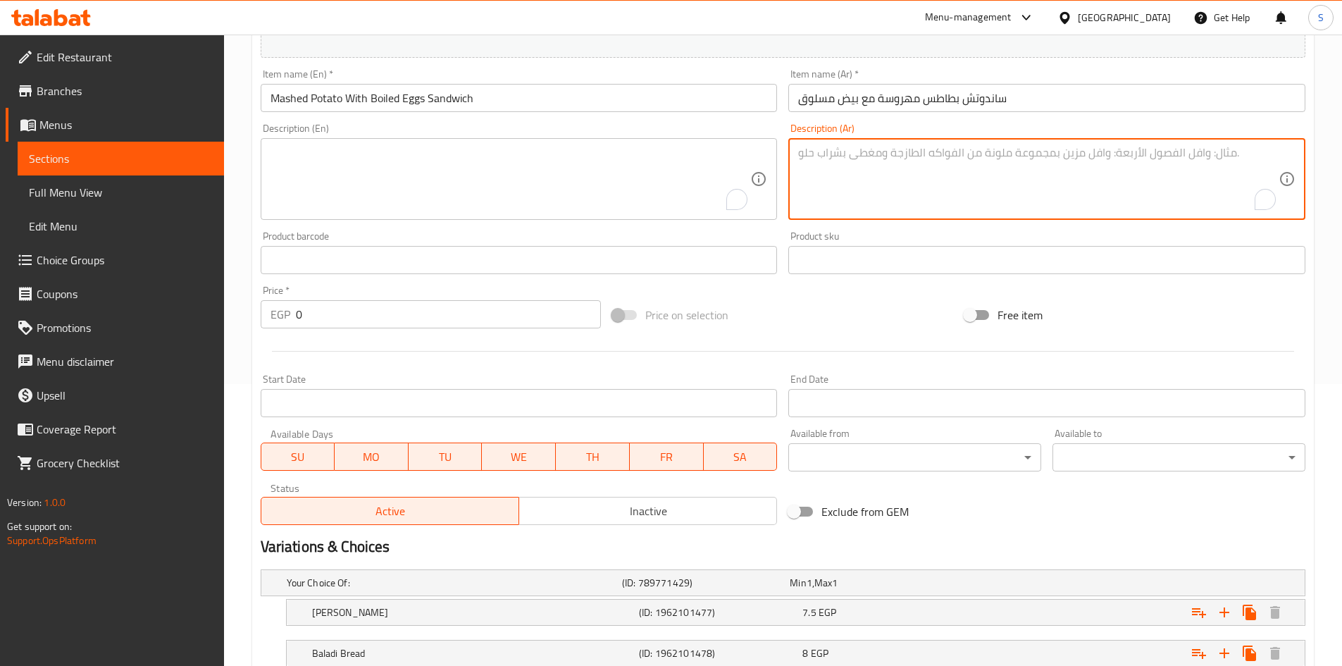
click at [933, 530] on div "Variations & Choices" at bounding box center [783, 546] width 1056 height 32
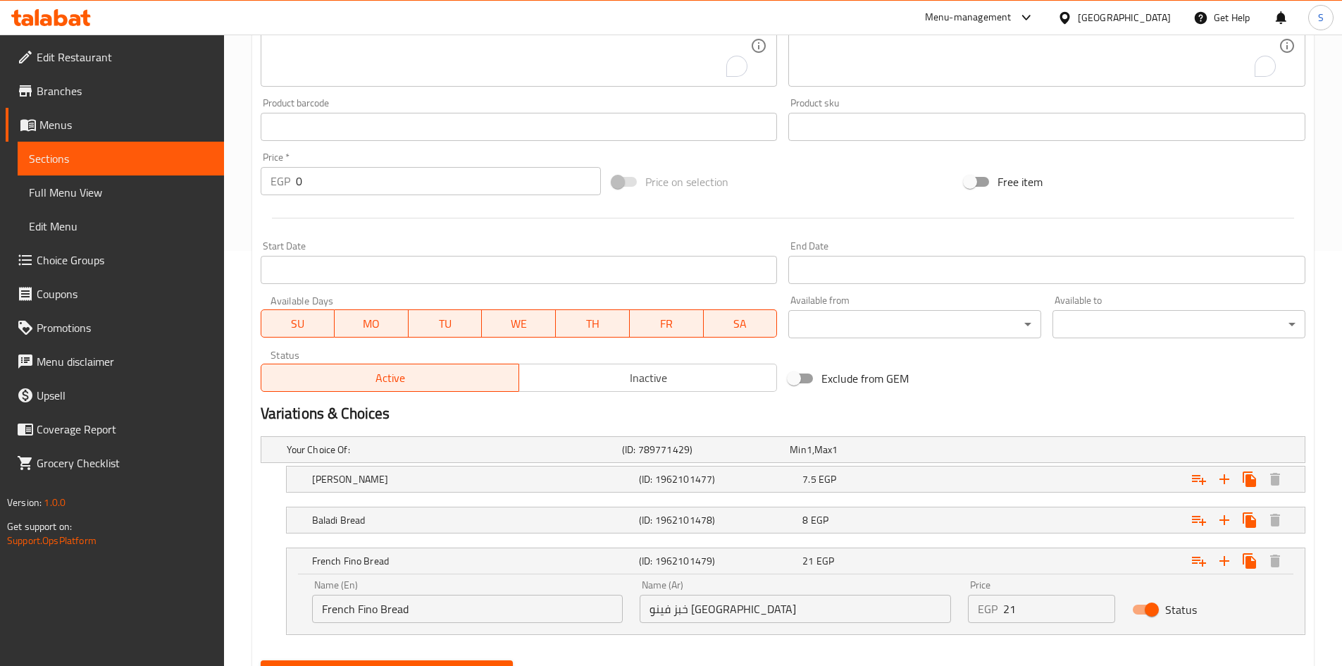
scroll to position [483, 0]
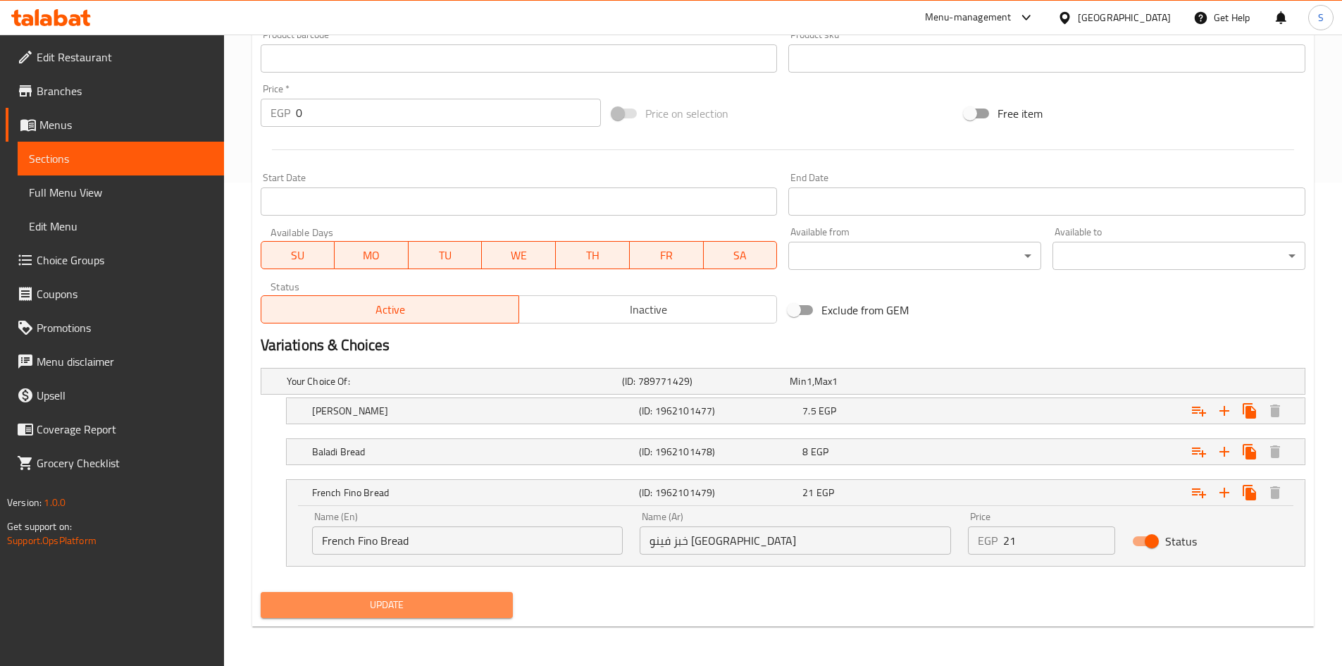
click at [383, 604] on span "Update" at bounding box center [387, 605] width 230 height 18
